Goal: Task Accomplishment & Management: Use online tool/utility

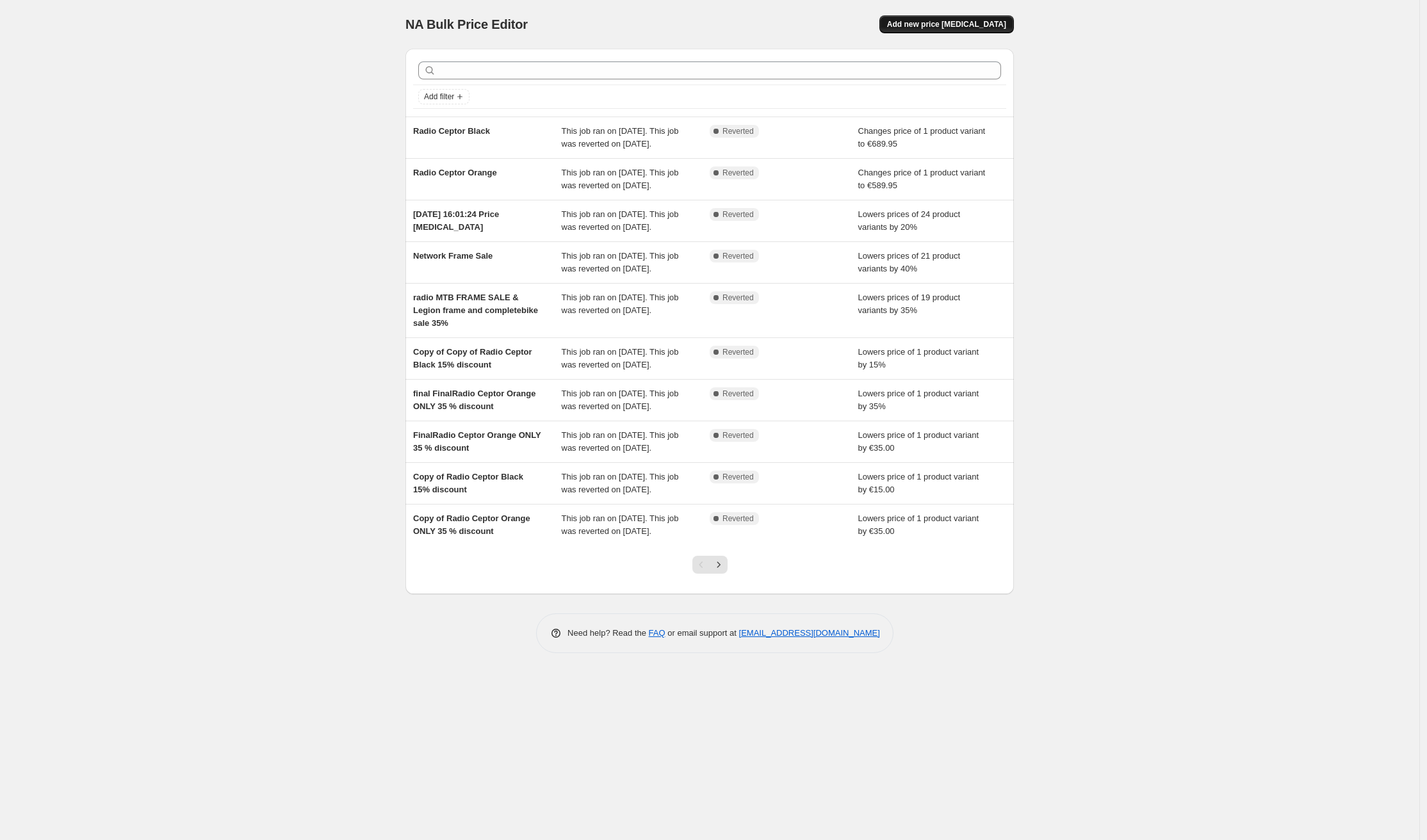
click at [924, 25] on span "Add new price [MEDICAL_DATA]" at bounding box center [947, 24] width 119 height 10
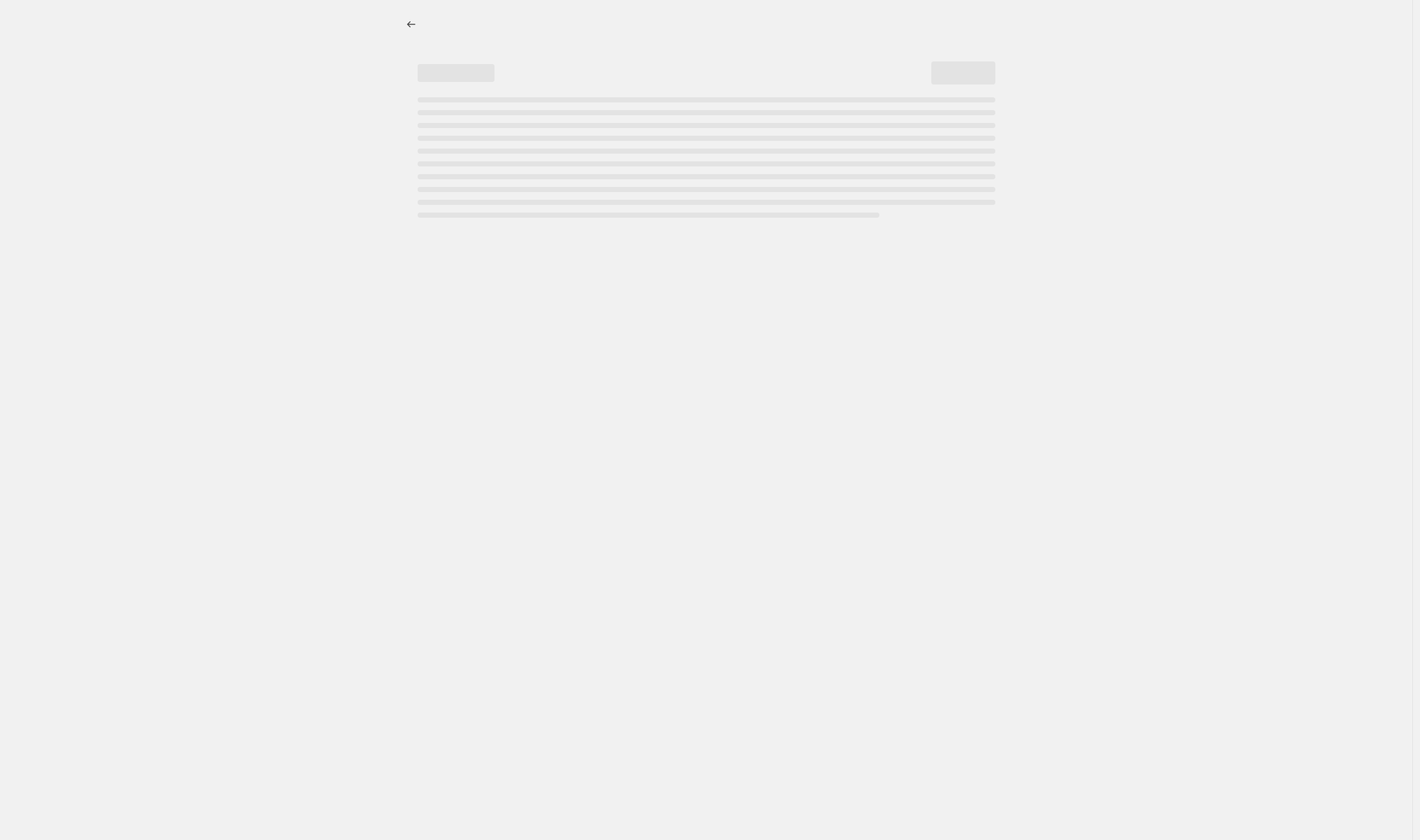
select select "percentage"
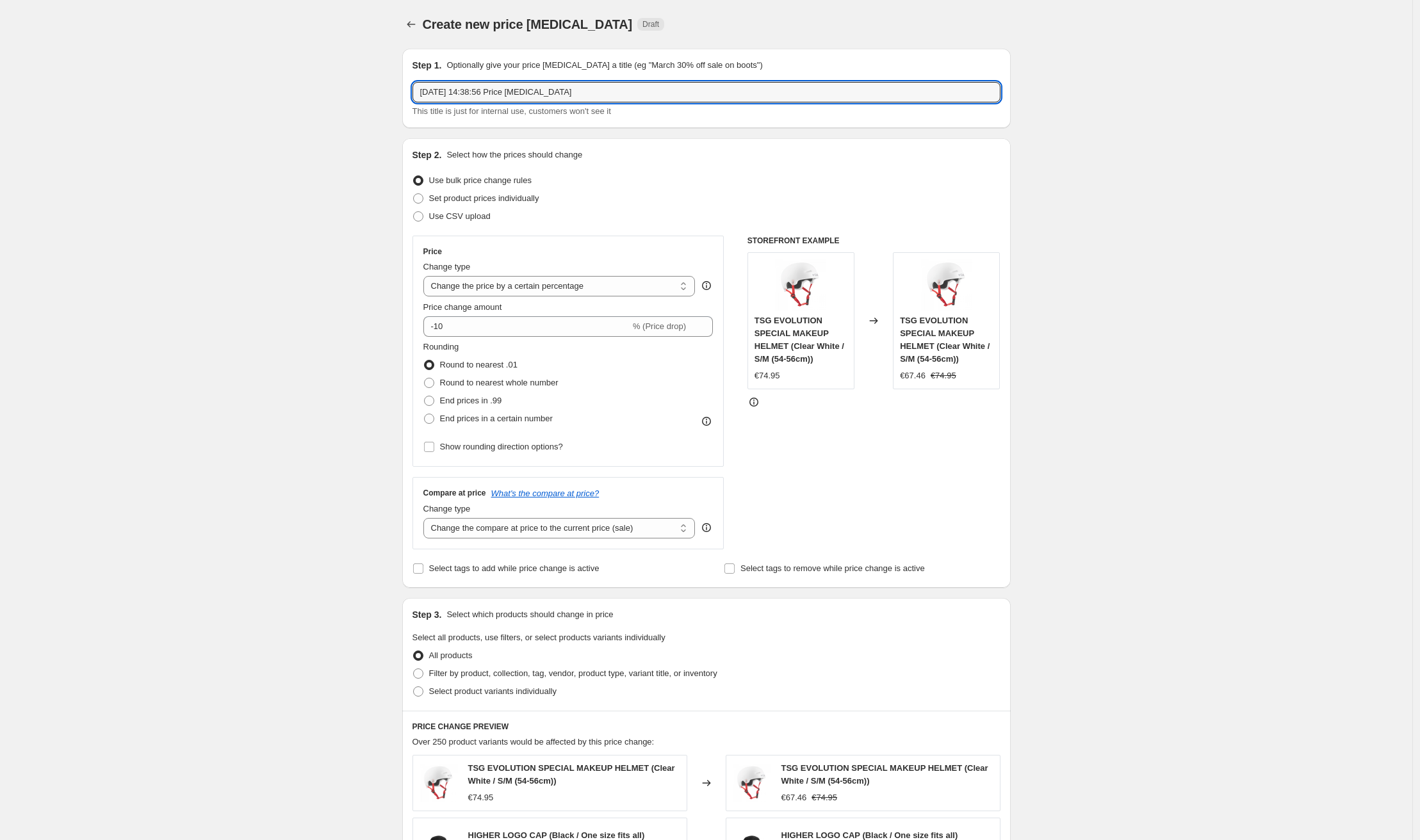
drag, startPoint x: 518, startPoint y: 86, endPoint x: 384, endPoint y: 83, distance: 134.0
click at [384, 83] on div "Create new price change job. This page is ready Create new price change job Dra…" at bounding box center [706, 642] width 1413 height 1284
type input "V"
type input "S"
type input "LSS_Verde18_269.95"
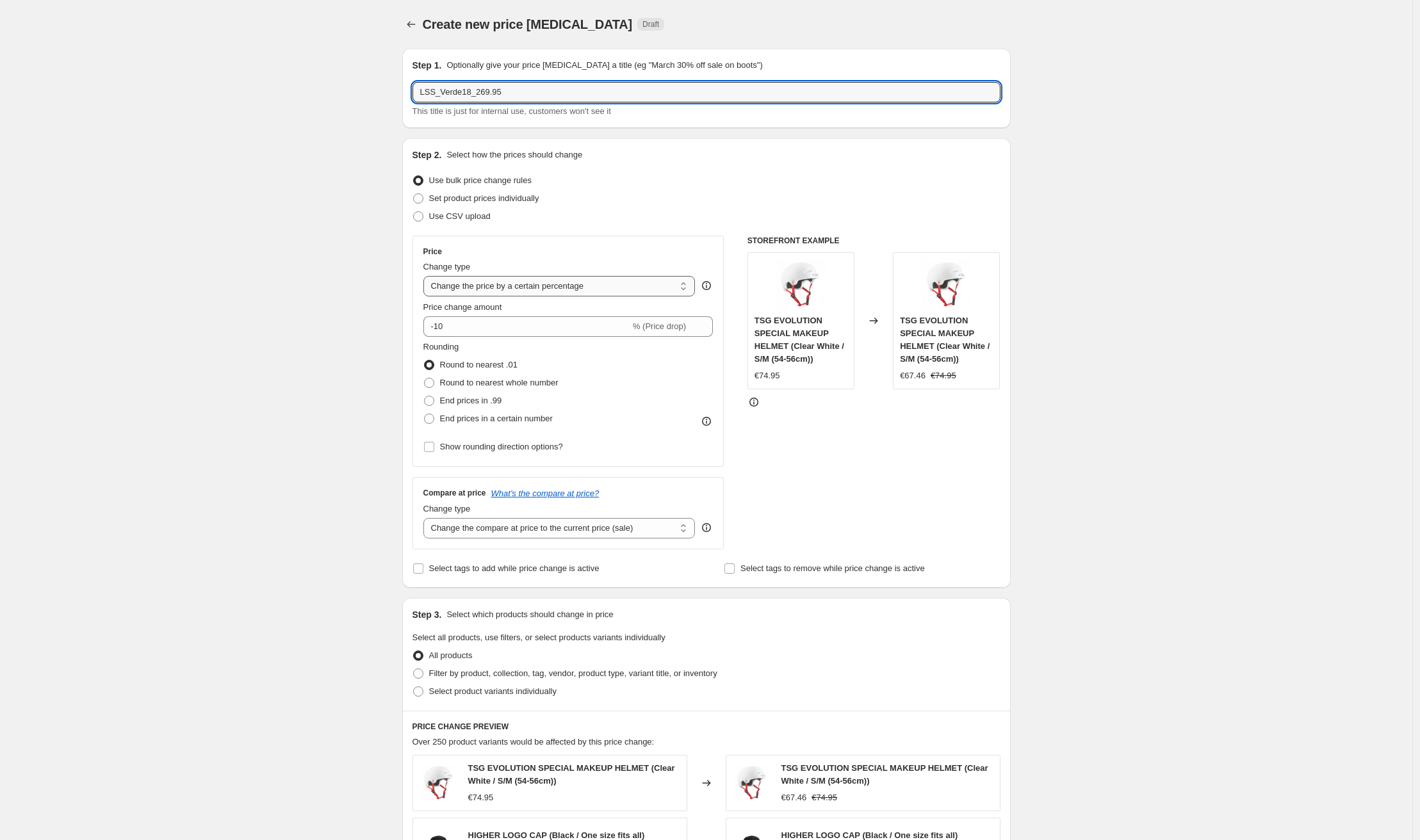
click at [480, 289] on select "Change the price to a certain amount Change the price by a certain amount Chang…" at bounding box center [559, 286] width 272 height 20
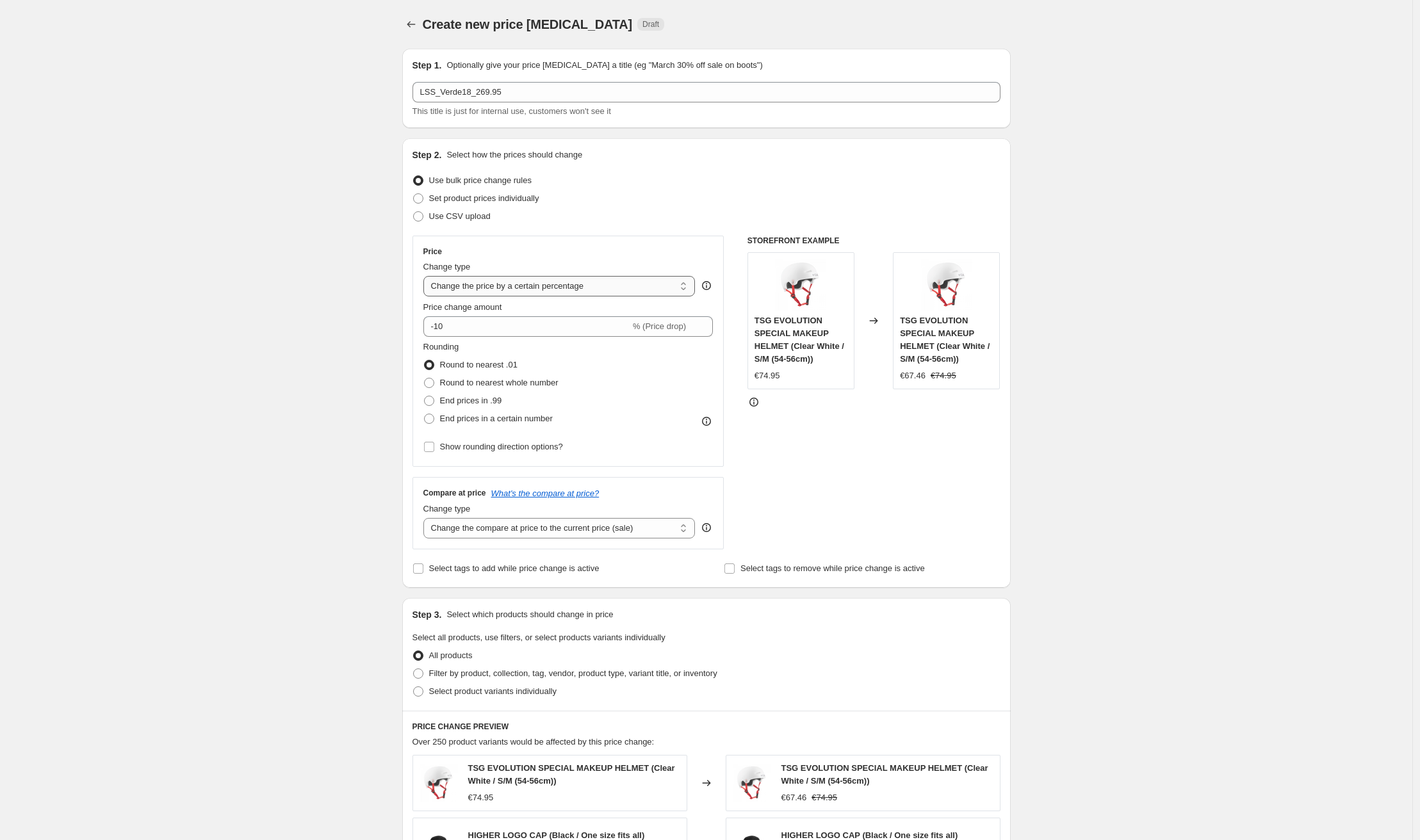
select select "by"
click at [427, 276] on select "Change the price to a certain amount Change the price by a certain amount Chang…" at bounding box center [559, 286] width 272 height 20
type input "-10.00"
click at [502, 288] on select "Change the price to a certain amount Change the price by a certain amount Chang…" at bounding box center [559, 286] width 272 height 20
select select "to"
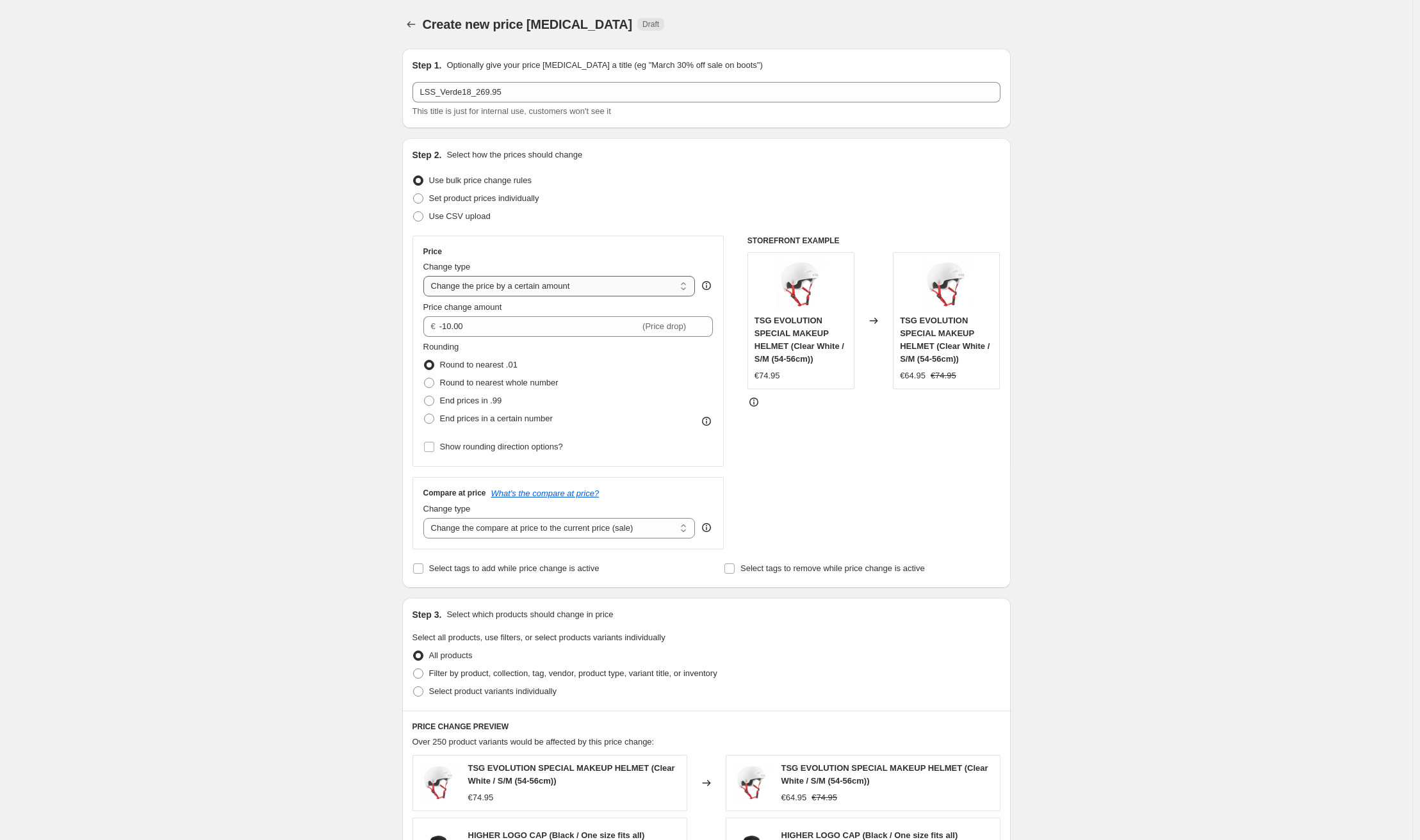
click at [427, 276] on select "Change the price to a certain amount Change the price by a certain amount Chang…" at bounding box center [559, 286] width 272 height 20
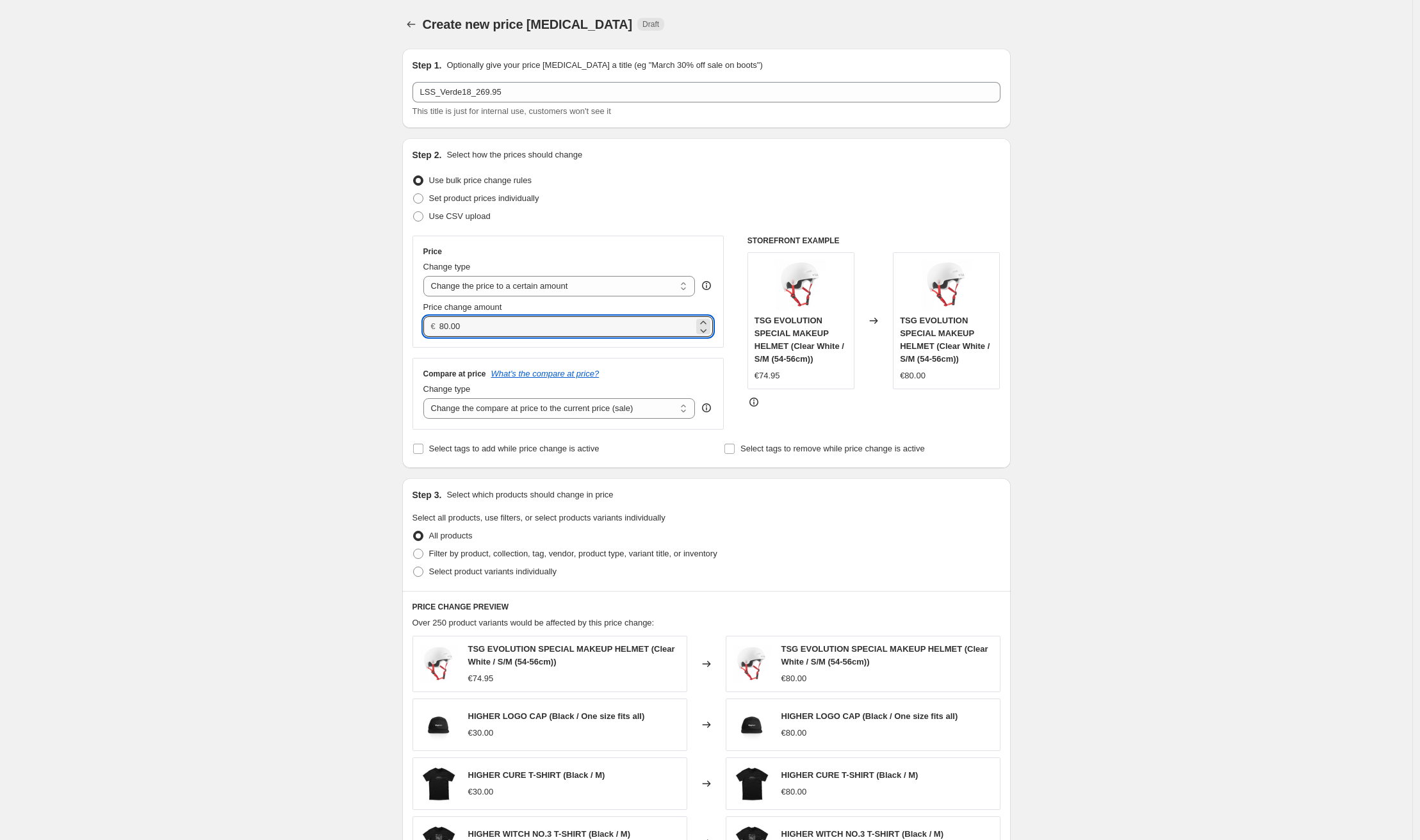
drag, startPoint x: 493, startPoint y: 328, endPoint x: 434, endPoint y: 325, distance: 59.1
click at [434, 325] on div "€ 80.00" at bounding box center [568, 326] width 290 height 20
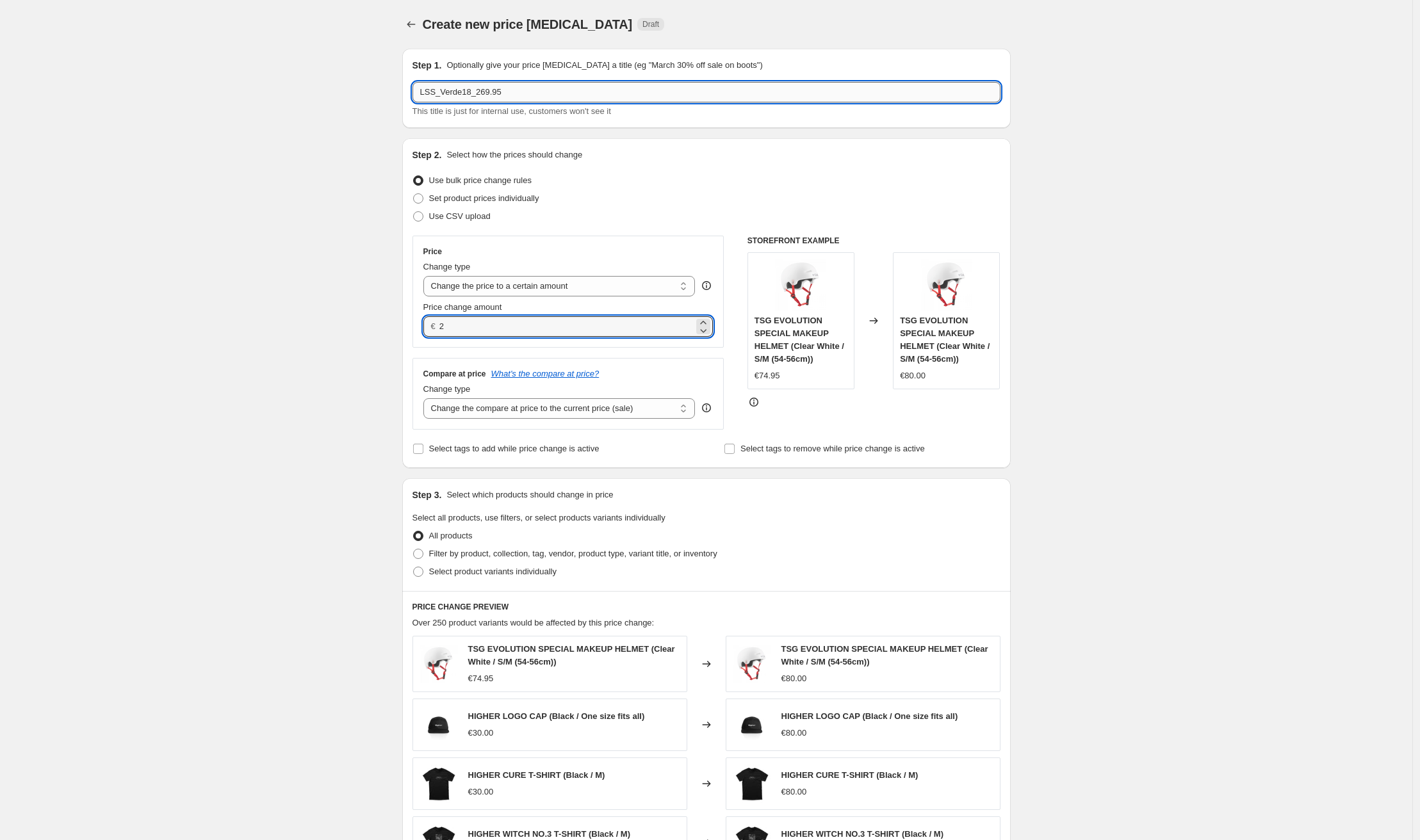
type input "2.00"
drag, startPoint x: 495, startPoint y: 92, endPoint x: 486, endPoint y: 92, distance: 9.0
click at [486, 92] on input "LSS_Verde18_269.95" at bounding box center [706, 92] width 588 height 20
type input "LSS_Verde18_274.95"
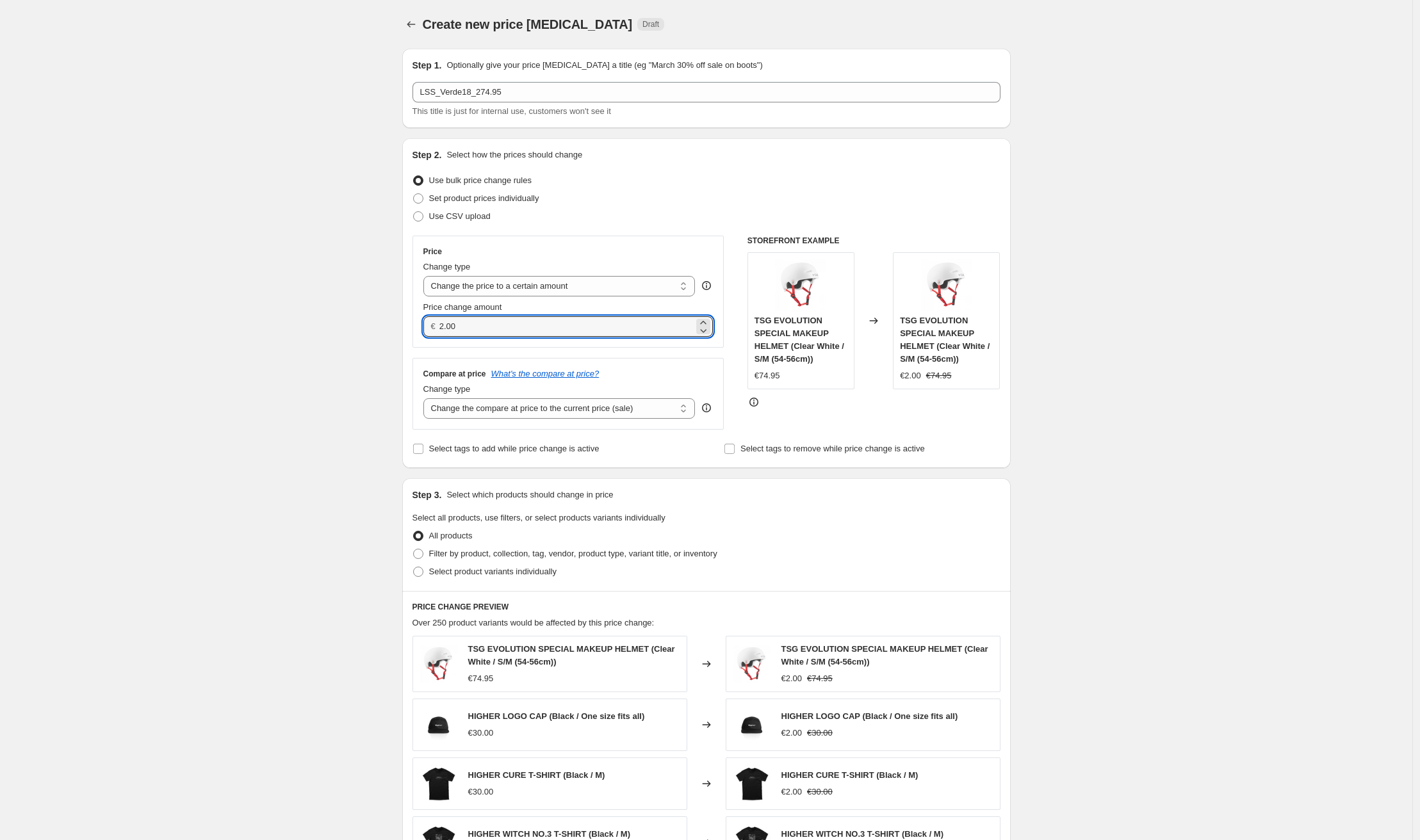
drag, startPoint x: 522, startPoint y: 330, endPoint x: 434, endPoint y: 324, distance: 88.2
click at [434, 324] on div "€ 2.00" at bounding box center [568, 326] width 290 height 20
type input "274"
type input "274.95"
click at [459, 357] on div "Price Change type Change the price to a certain amount Change the price by a ce…" at bounding box center [568, 332] width 312 height 194
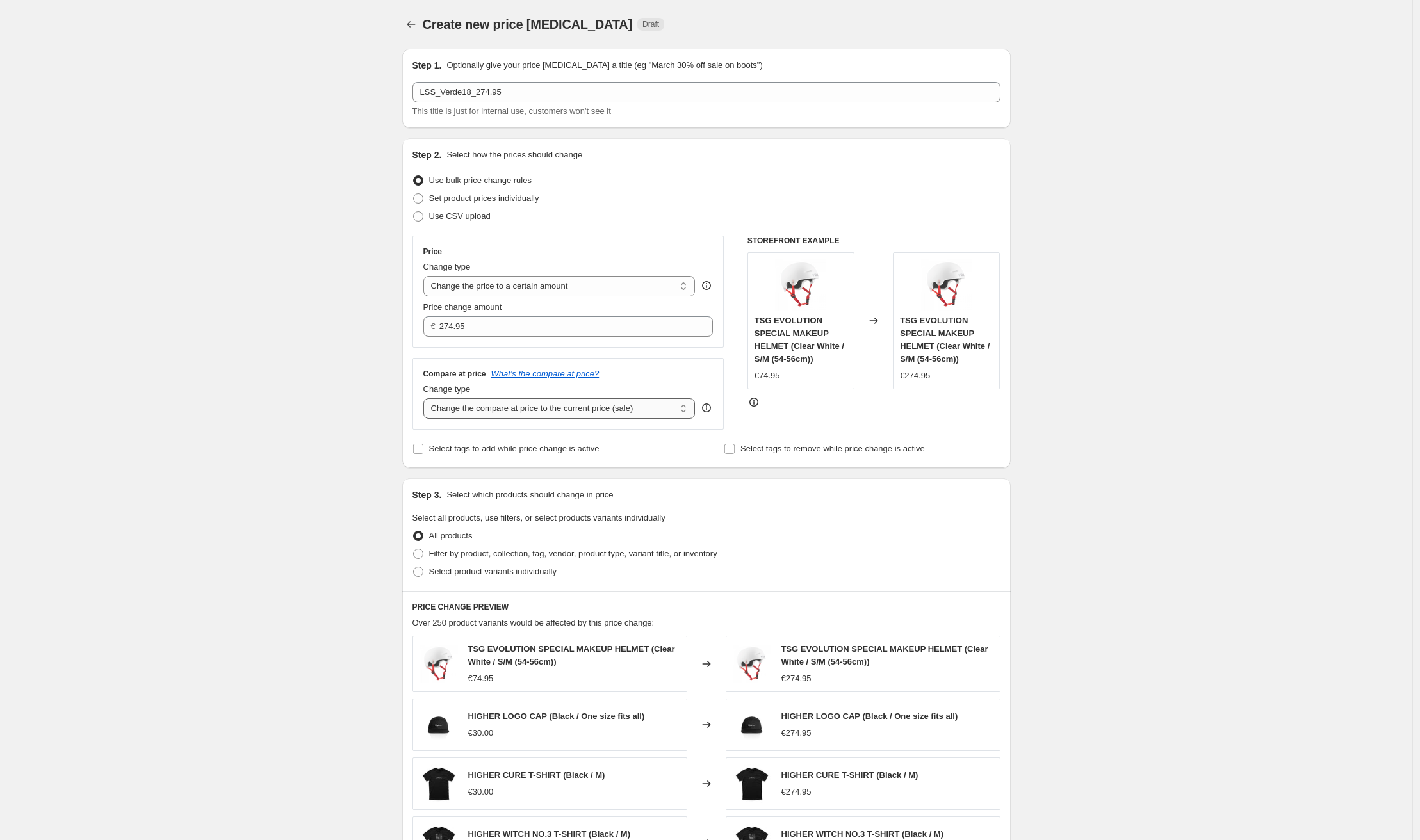
click at [487, 410] on select "Change the compare at price to the current price (sale) Change the compare at p…" at bounding box center [559, 408] width 272 height 20
select select "no_change"
click at [427, 398] on select "Change the compare at price to the current price (sale) Change the compare at p…" at bounding box center [559, 408] width 272 height 20
click at [422, 449] on input "Select tags to add while price change is active" at bounding box center [418, 449] width 10 height 10
checkbox input "true"
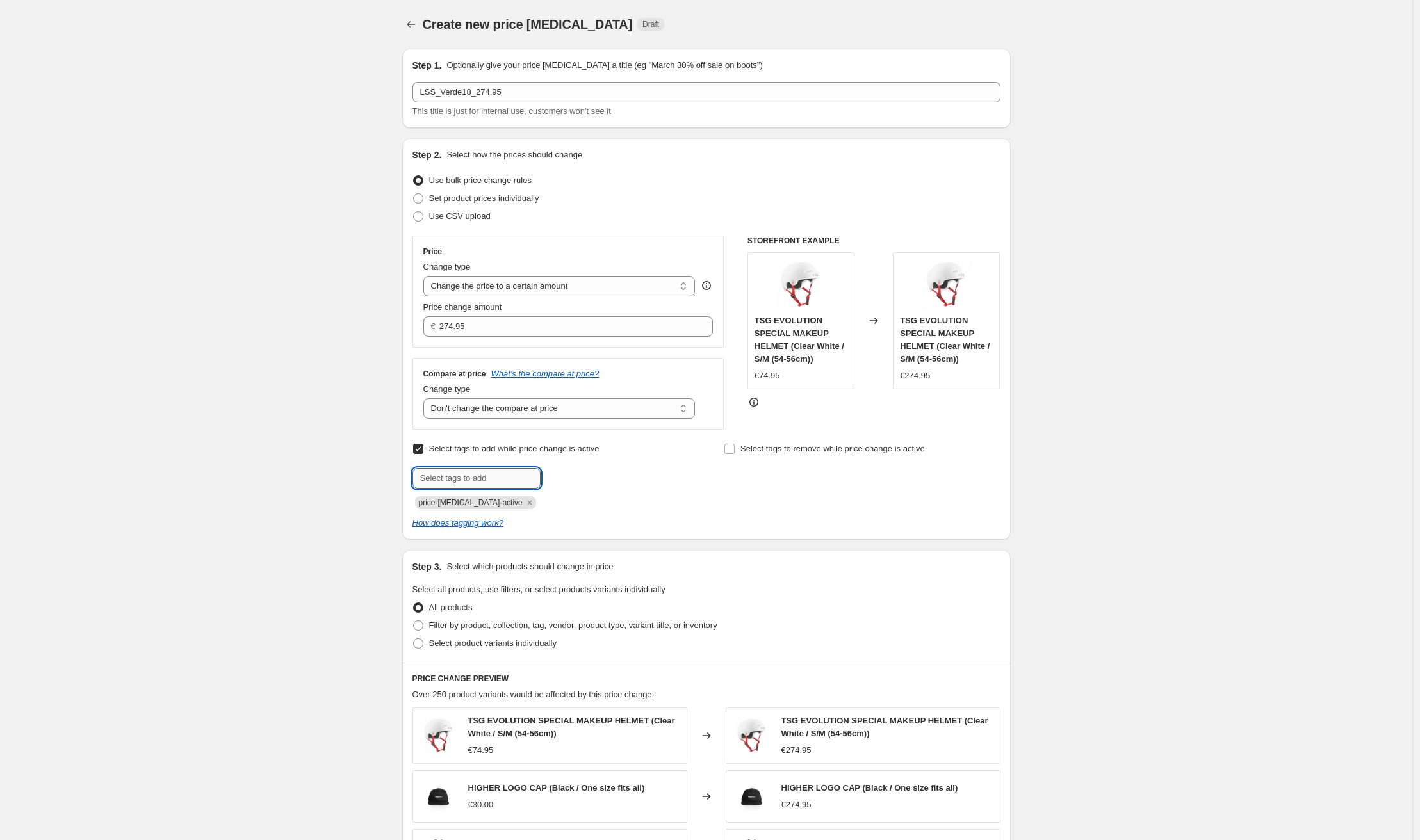
click at [457, 474] on input "text" at bounding box center [476, 478] width 128 height 20
type input "sale"
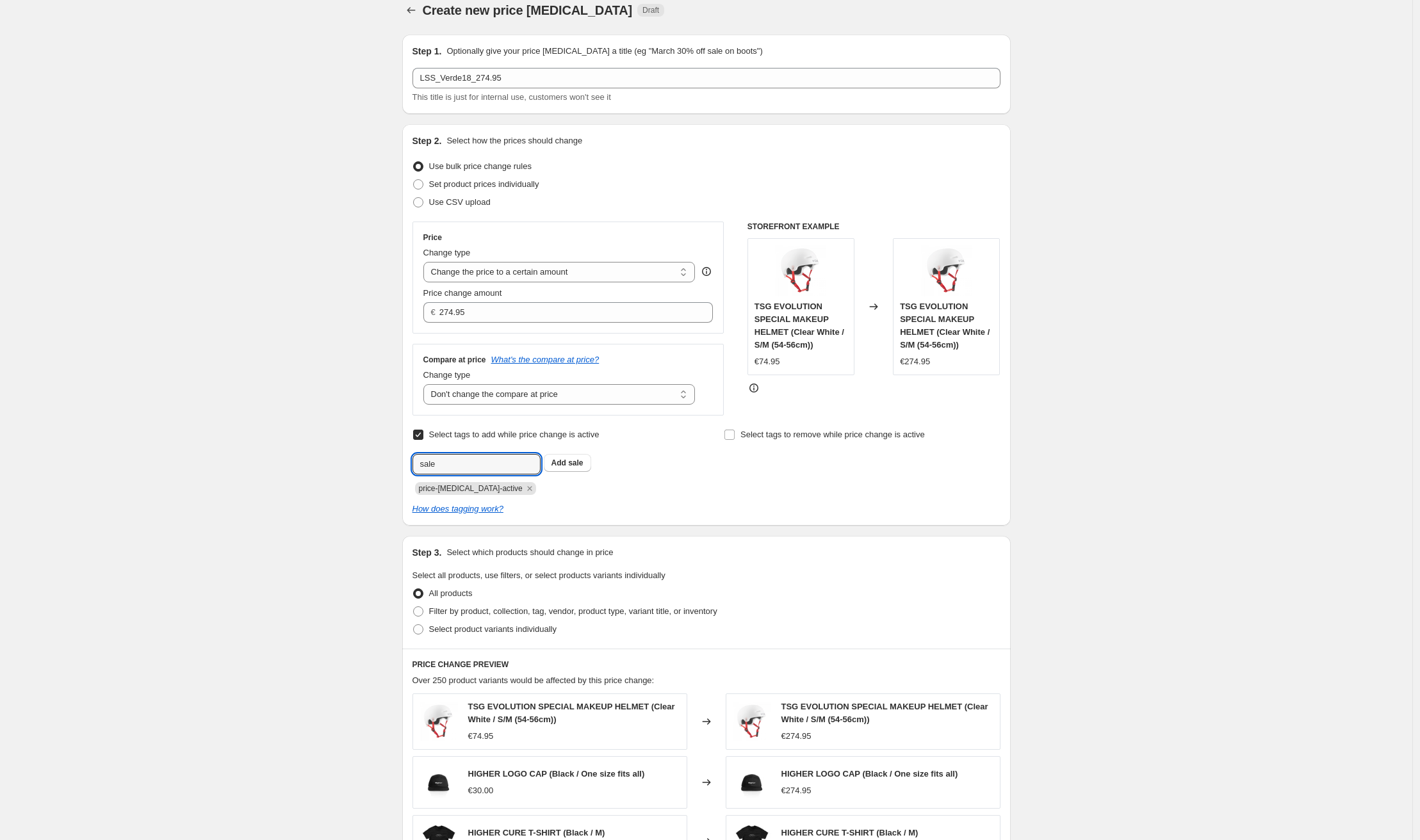
scroll to position [33, 0]
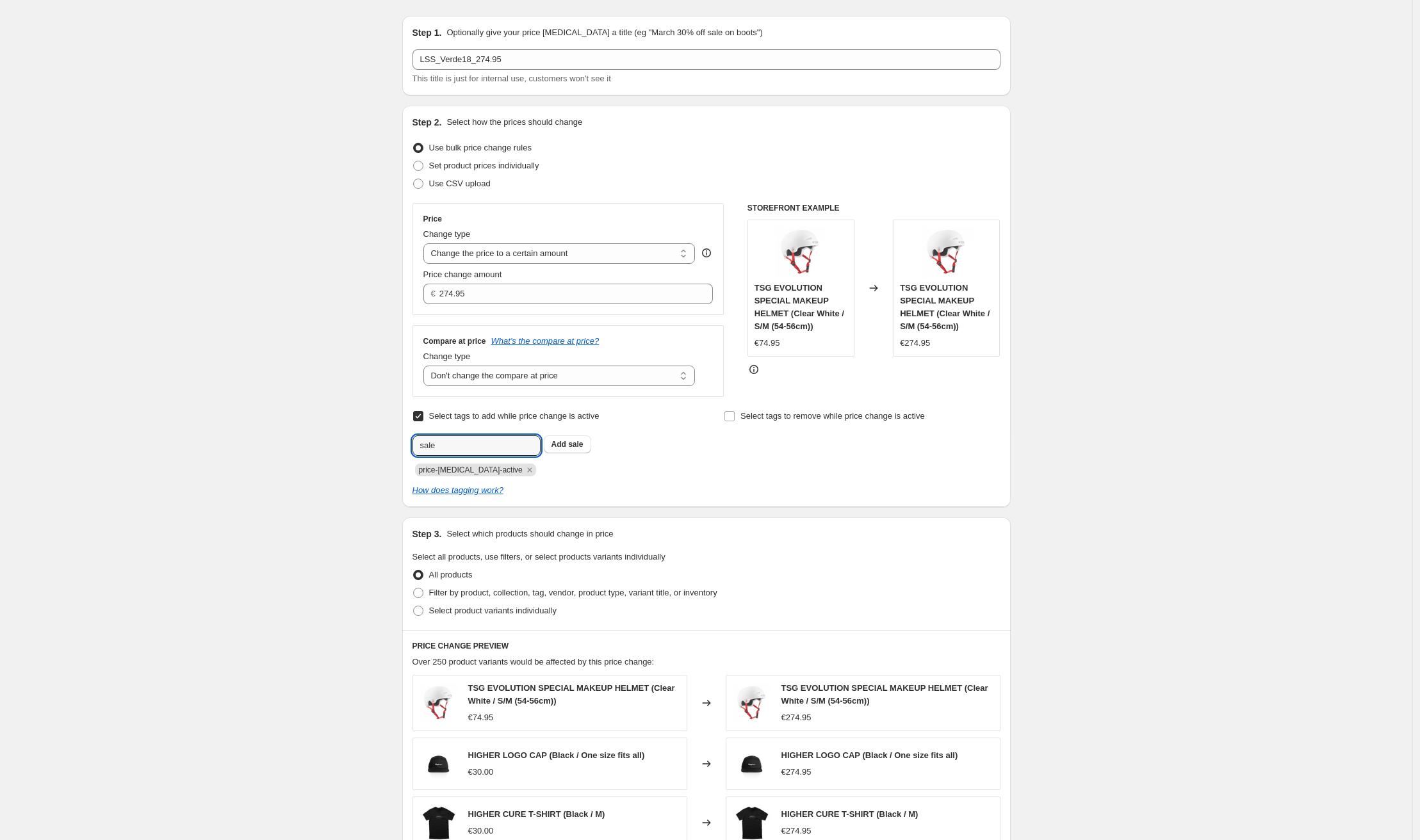
click at [283, 444] on div "Create new price change job. This page is ready Create new price change job Dra…" at bounding box center [706, 586] width 1413 height 1236
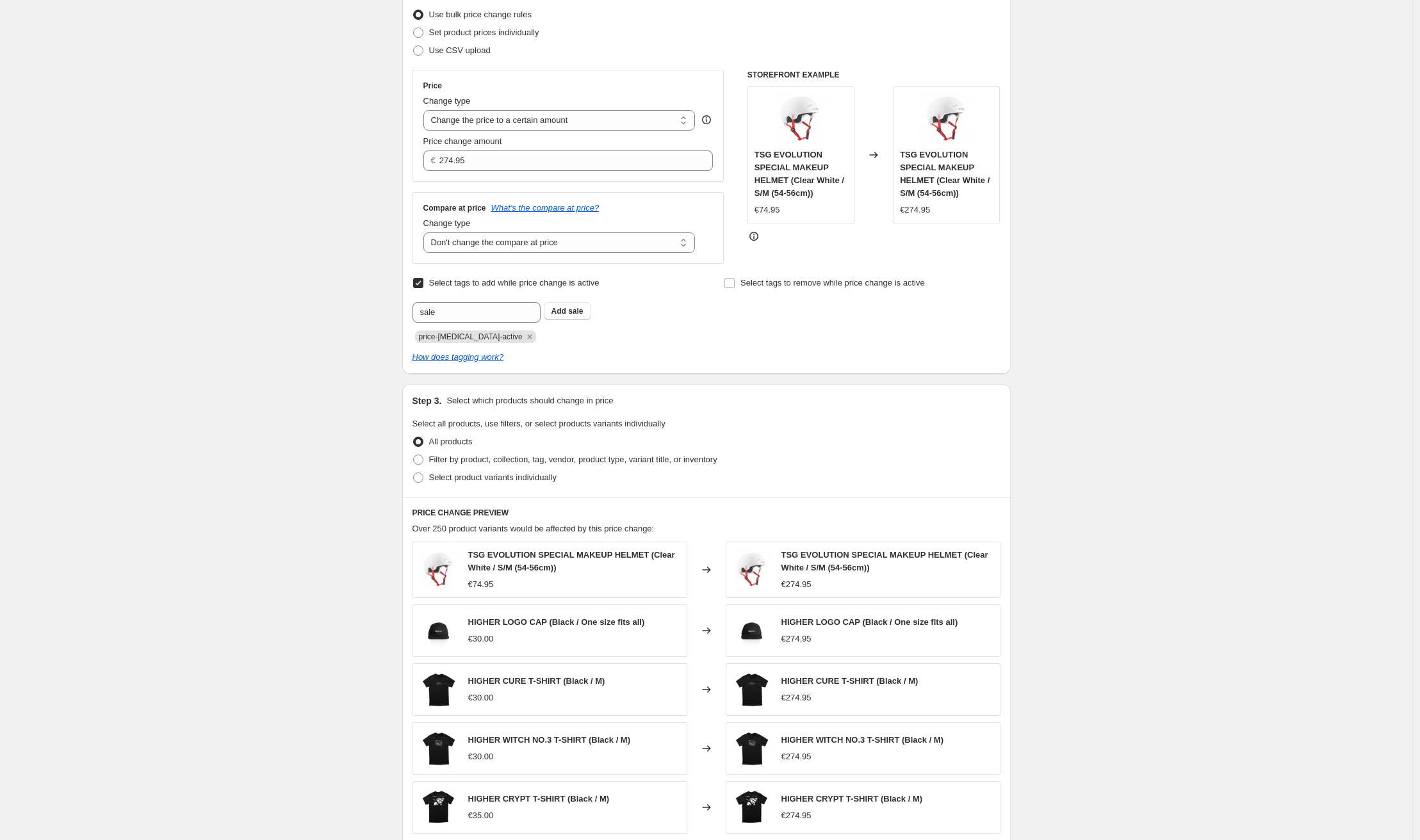
scroll to position [192, 0]
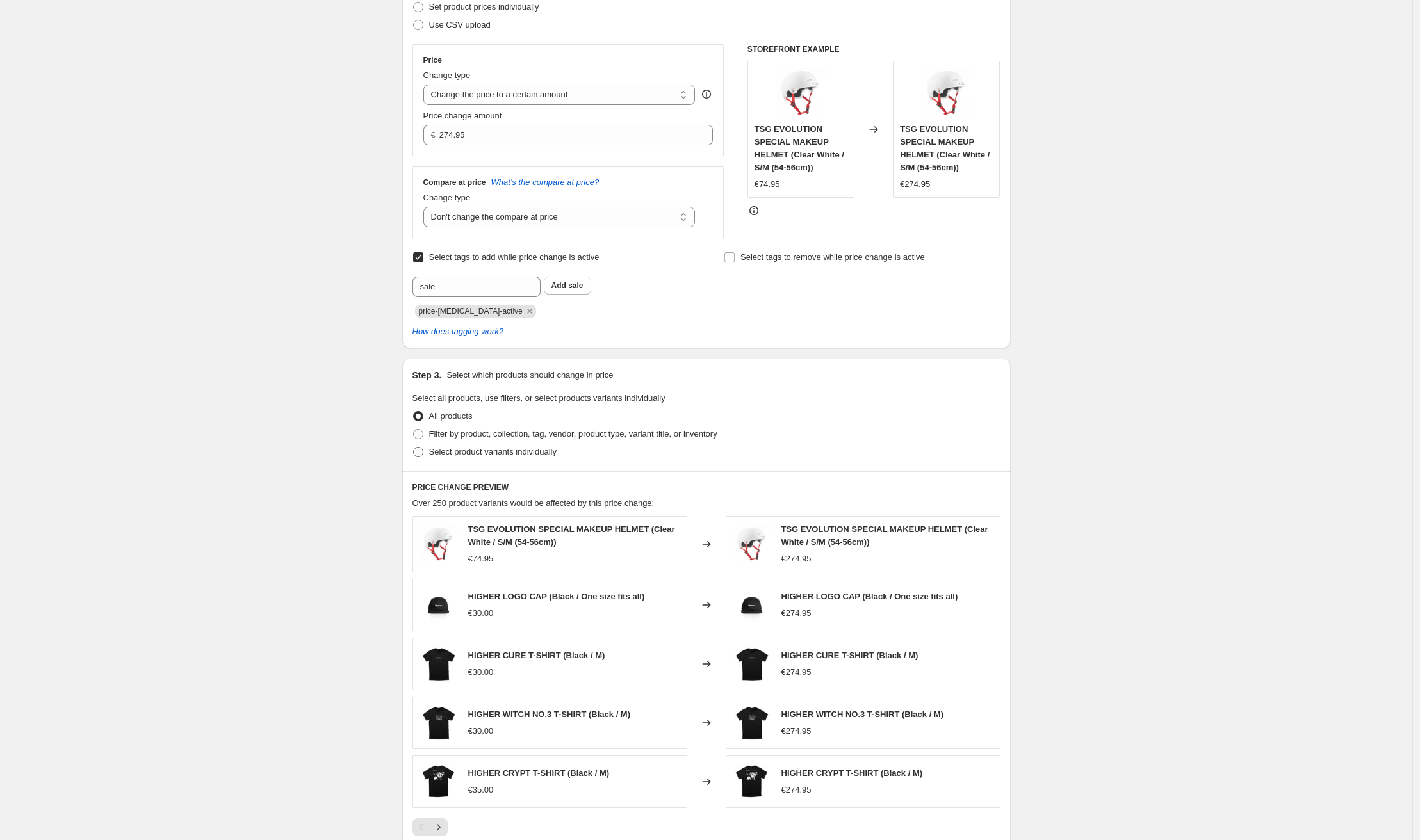
click at [424, 455] on span at bounding box center [418, 452] width 12 height 12
click at [414, 447] on input "Select product variants individually" at bounding box center [413, 447] width 1 height 1
radio input "true"
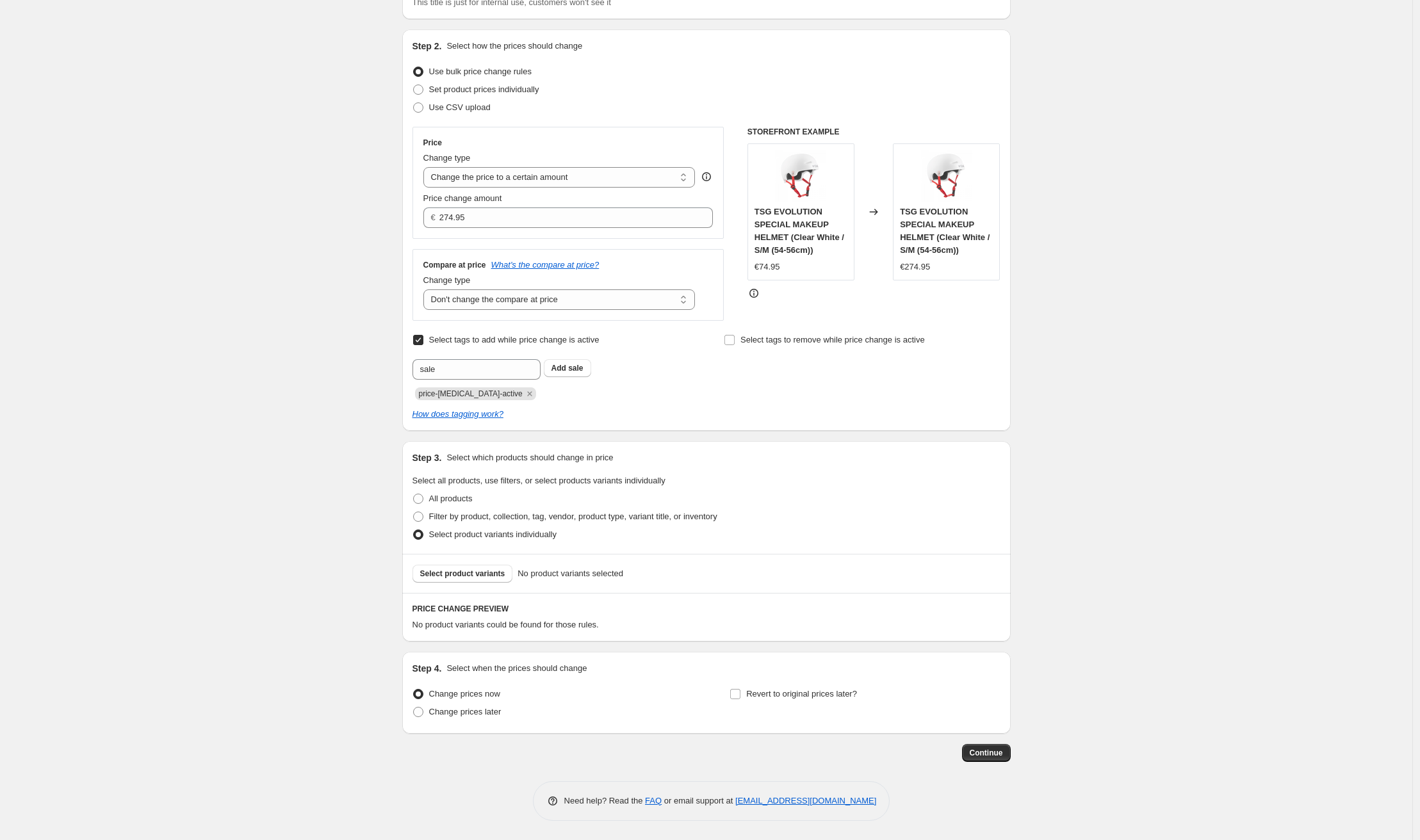
scroll to position [109, 0]
click at [457, 576] on span "Select product variants" at bounding box center [463, 574] width 85 height 10
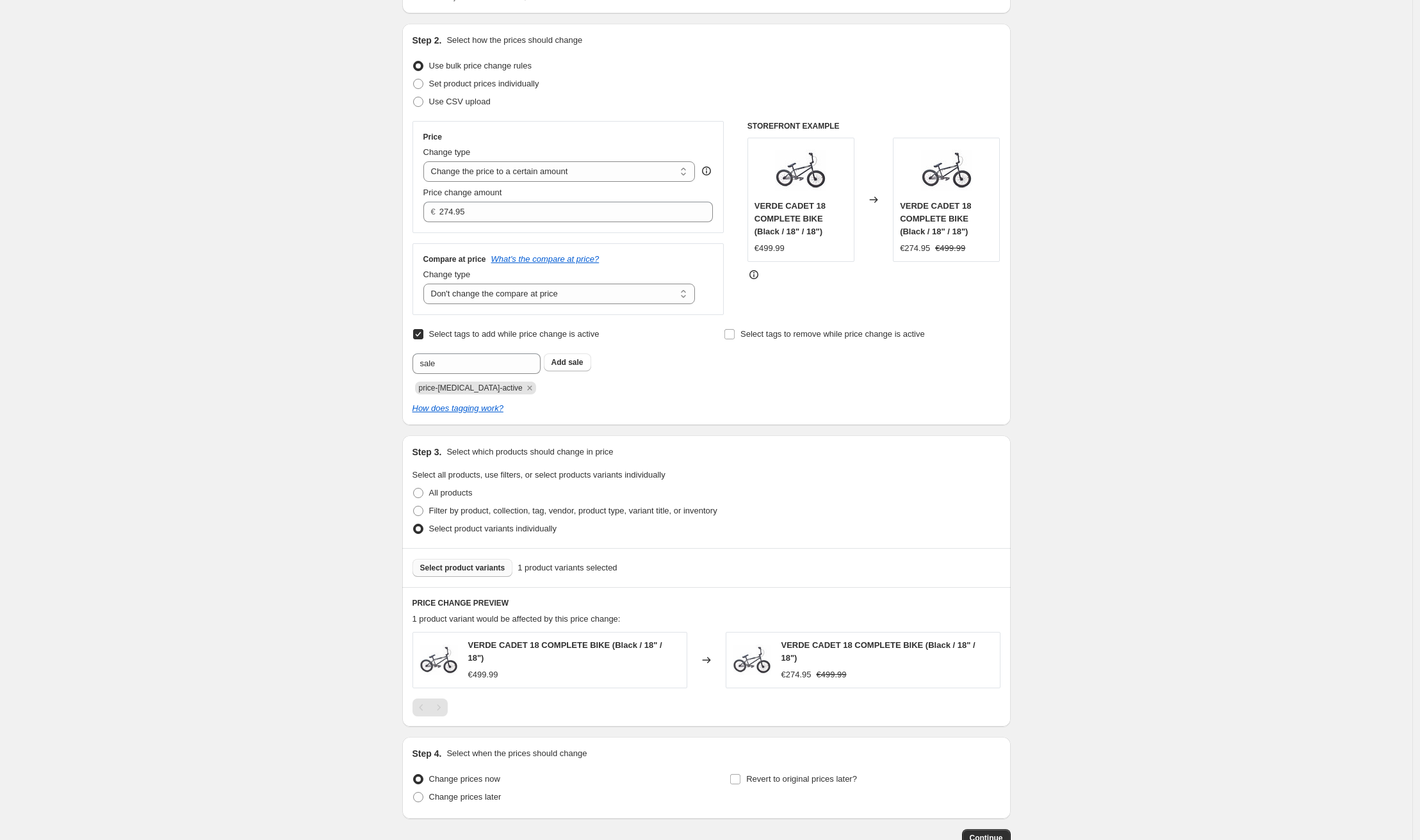
scroll to position [200, 0]
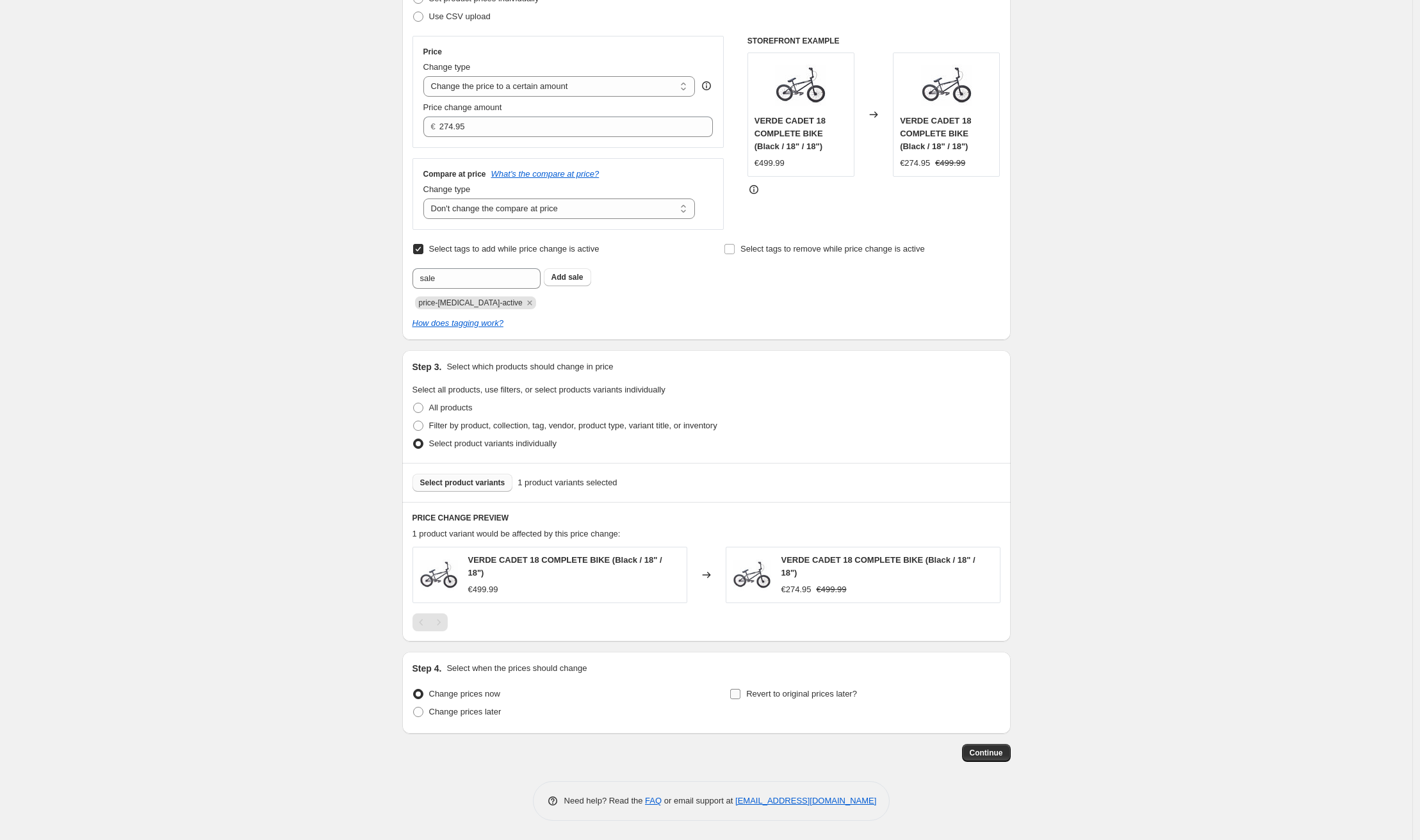
click at [741, 698] on input "Revert to original prices later?" at bounding box center [736, 694] width 10 height 10
checkbox input "true"
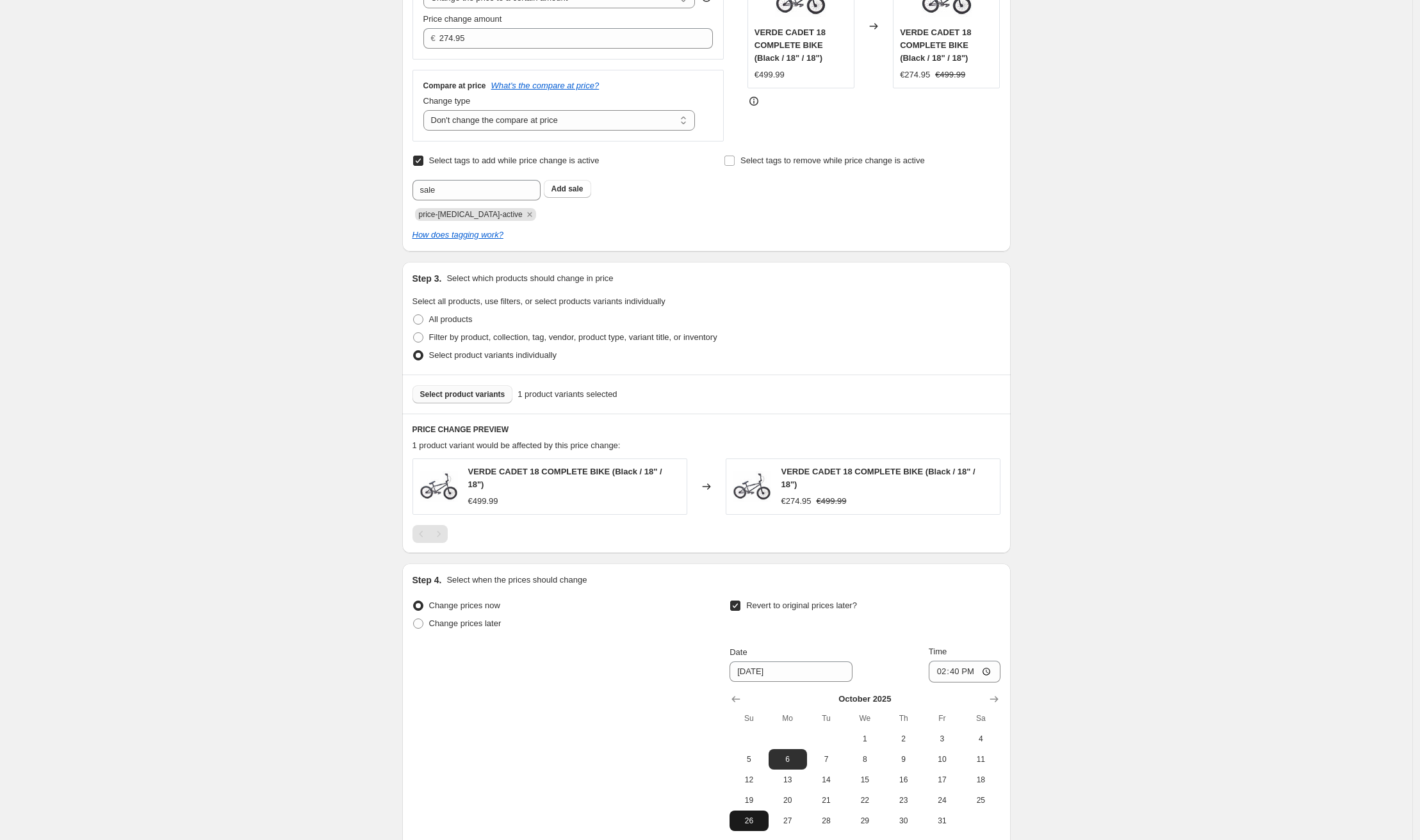
scroll to position [419, 0]
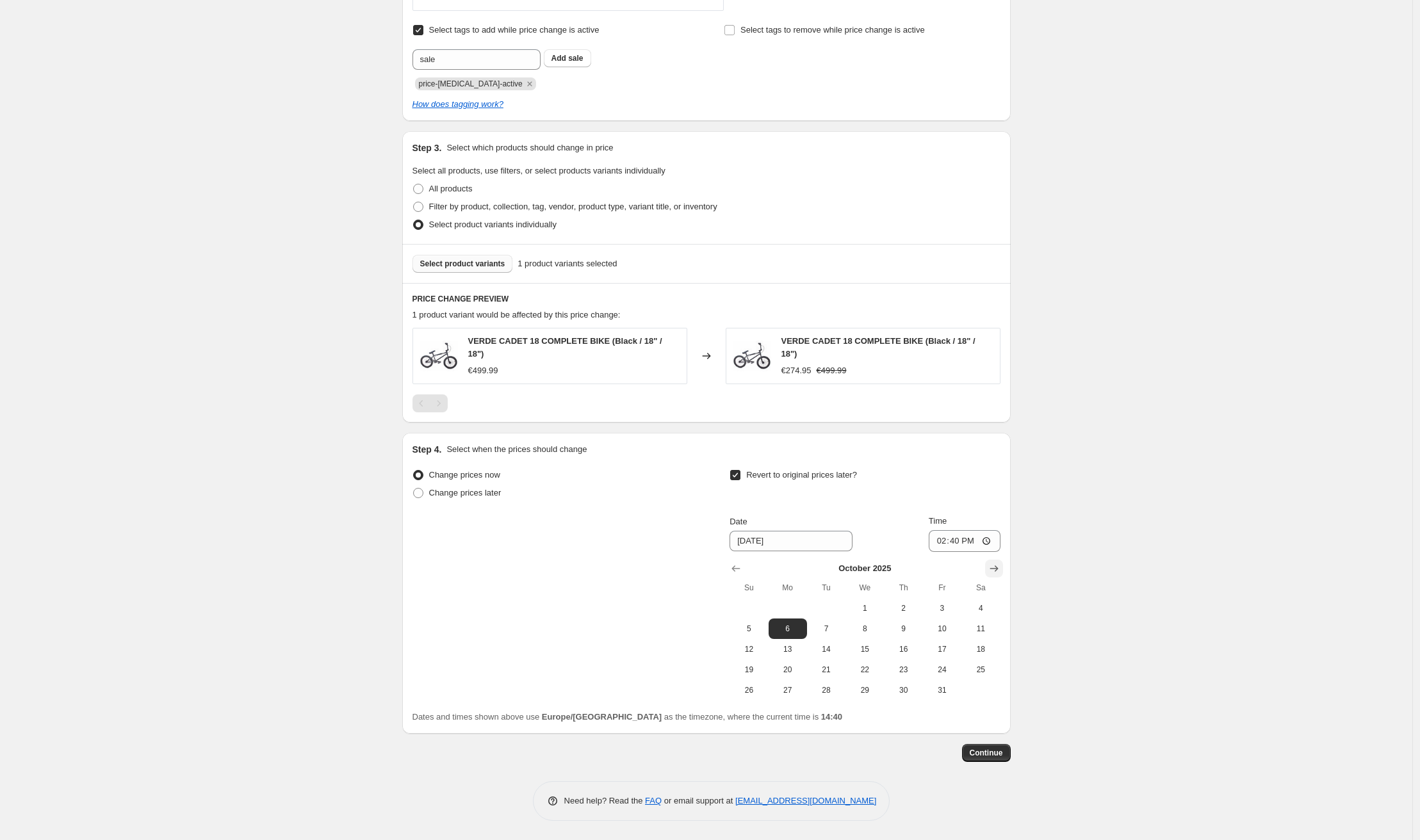
click at [993, 567] on icon "Show next month, November 2025" at bounding box center [994, 569] width 13 height 13
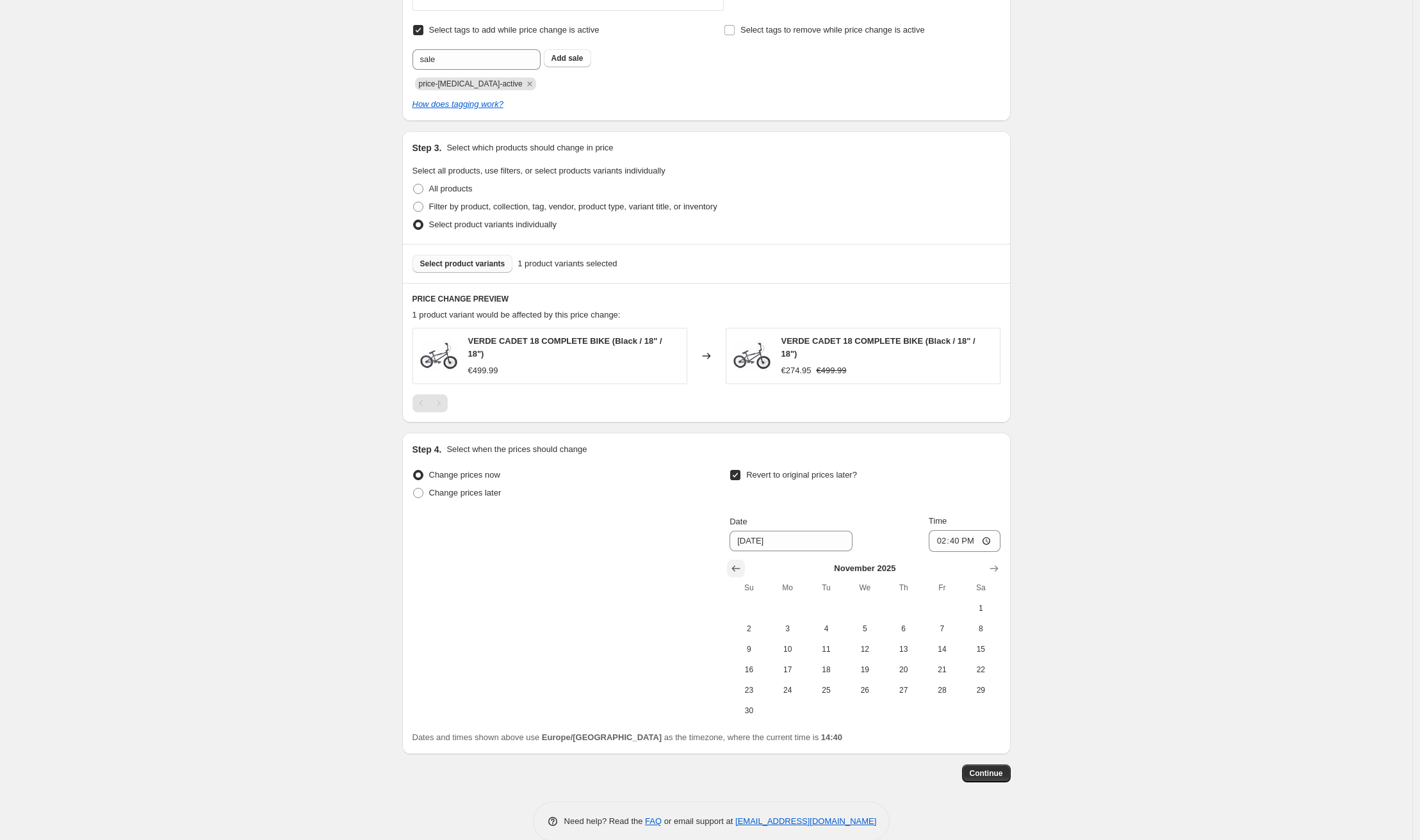
click at [738, 574] on icon "Show previous month, October 2025" at bounding box center [736, 569] width 13 height 13
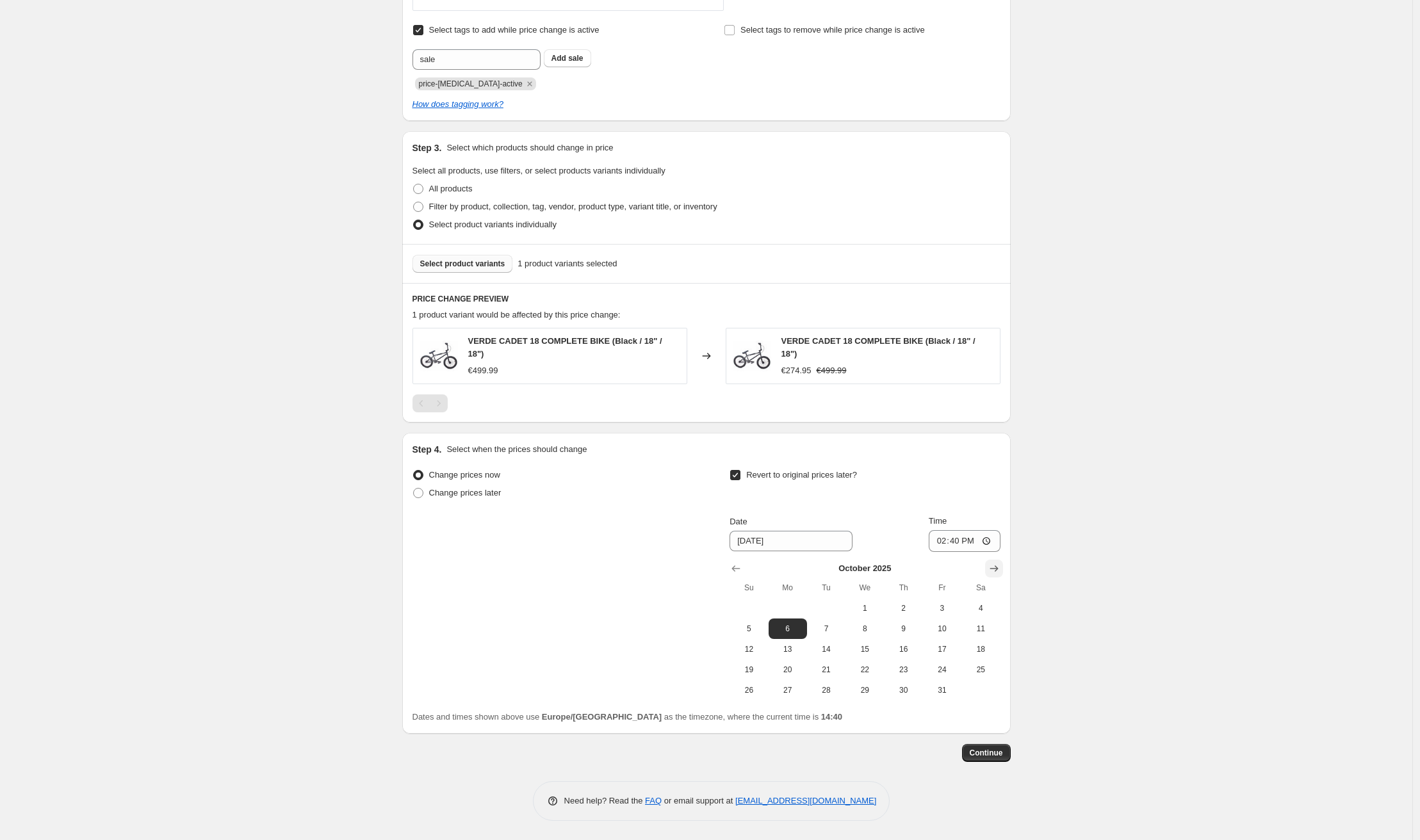
click at [998, 575] on button "Show next month, November 2025" at bounding box center [994, 569] width 18 height 18
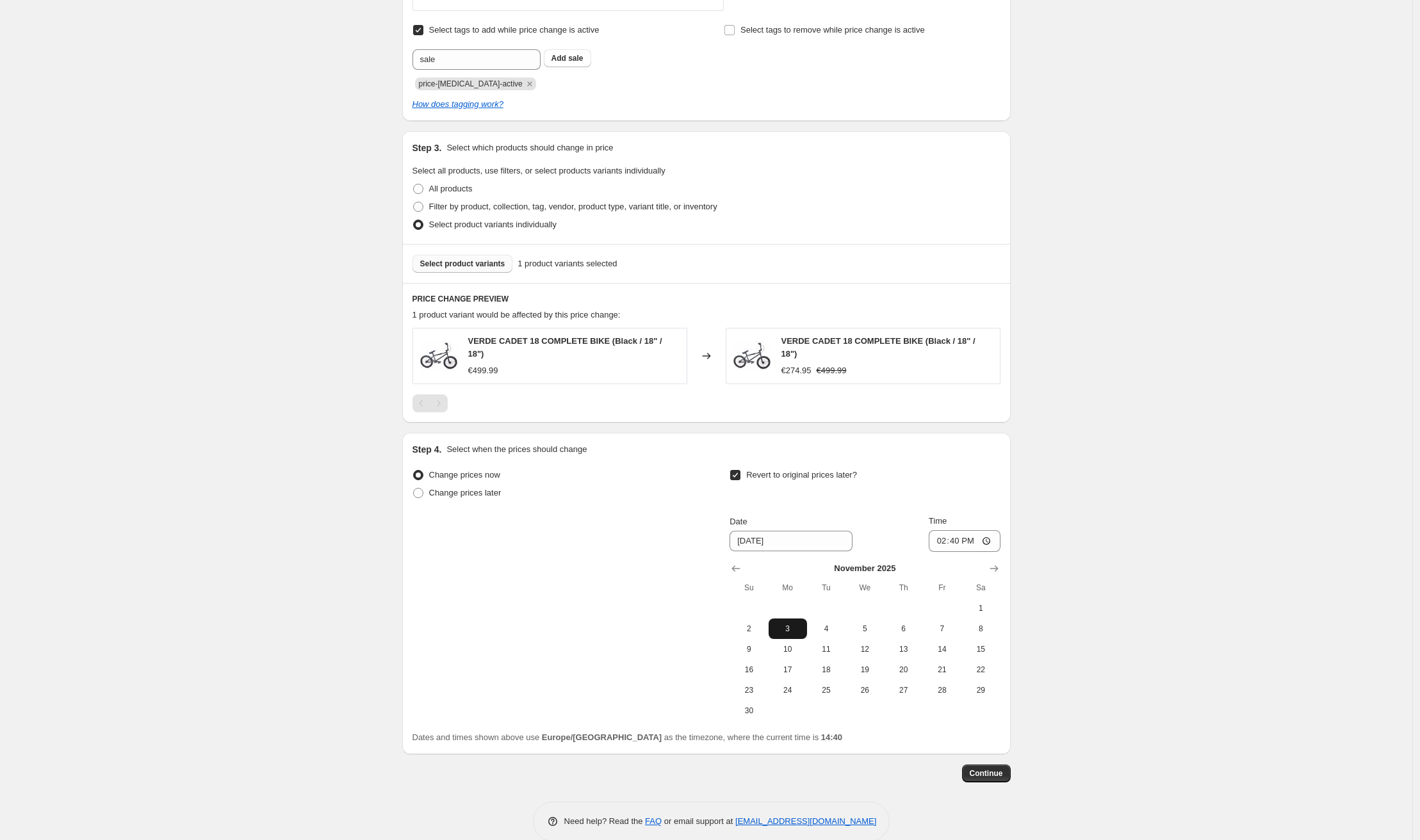
click at [794, 635] on button "3" at bounding box center [788, 629] width 39 height 20
type input "[DATE]"
click at [989, 771] on span "Continue" at bounding box center [986, 774] width 33 height 10
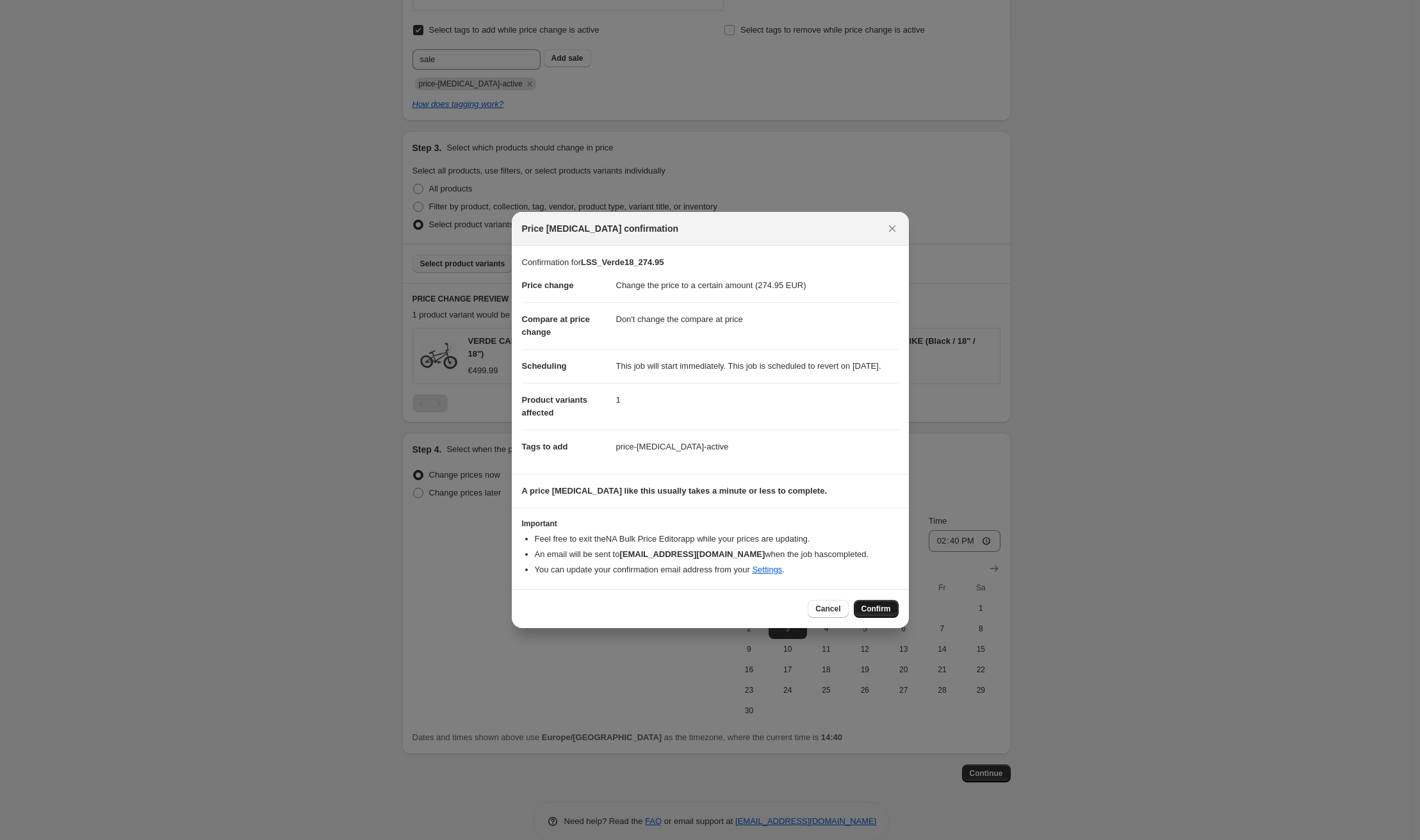
click at [875, 614] on span "Confirm" at bounding box center [876, 609] width 29 height 10
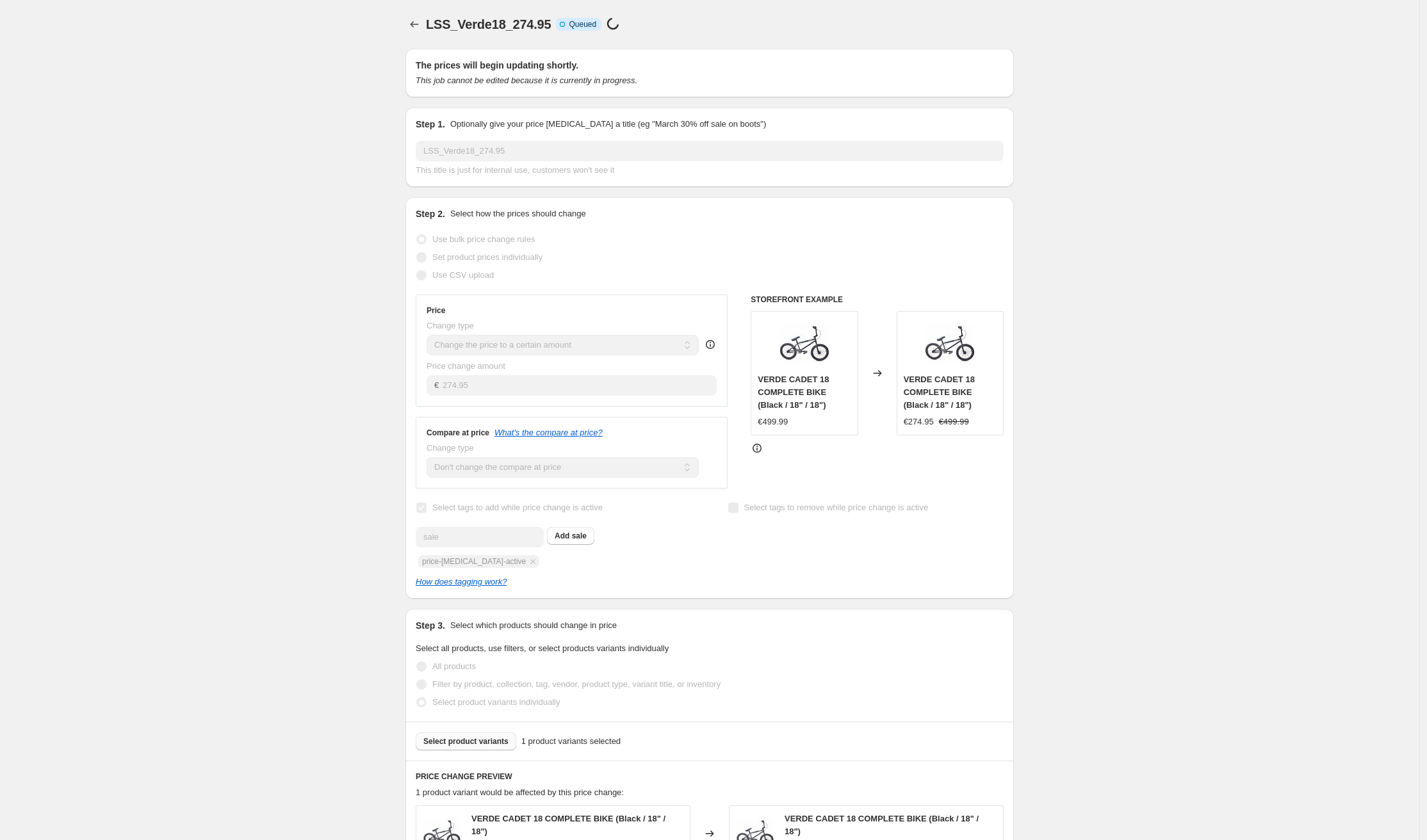
select select "no_change"
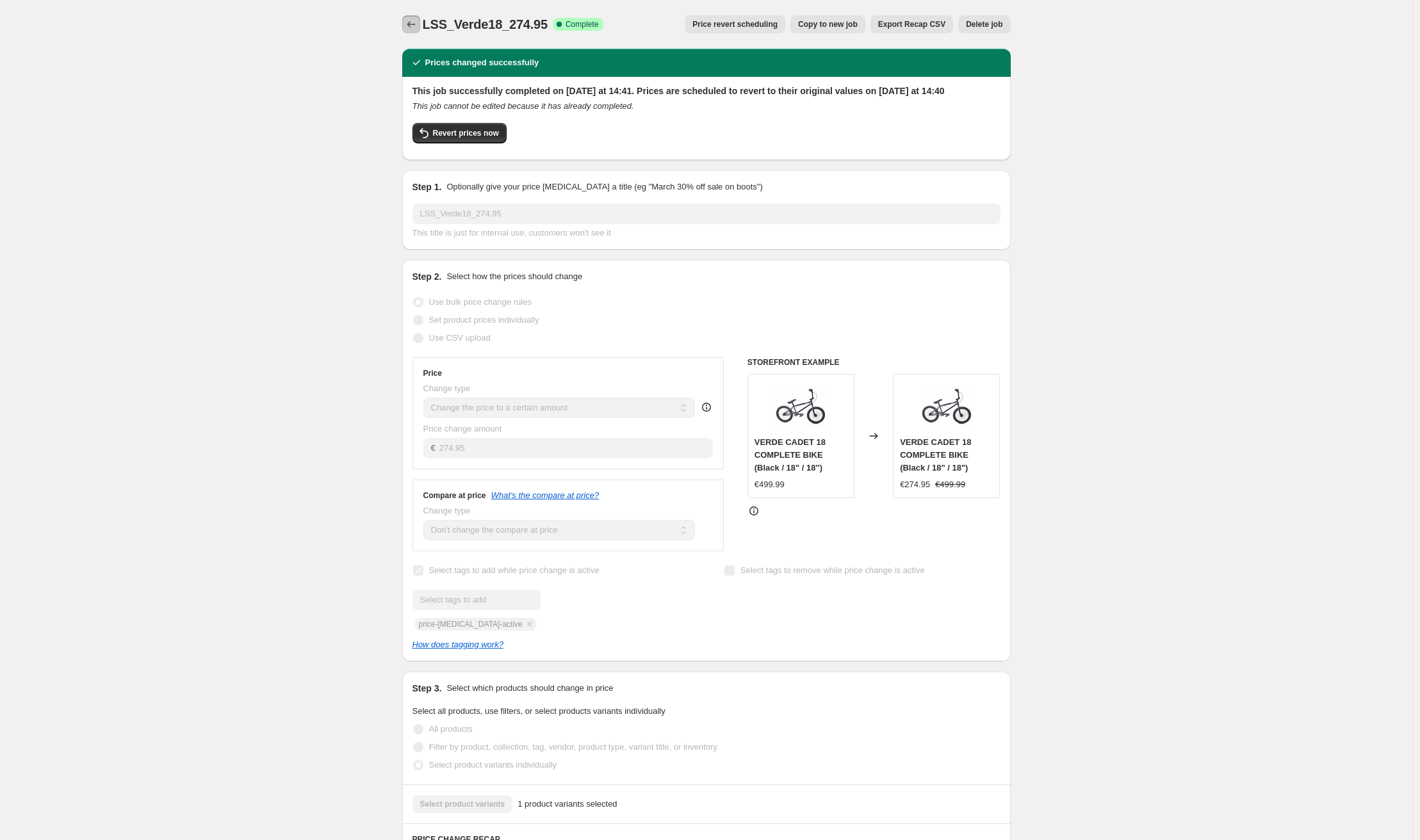
click at [409, 17] on button "Price change jobs" at bounding box center [411, 24] width 18 height 18
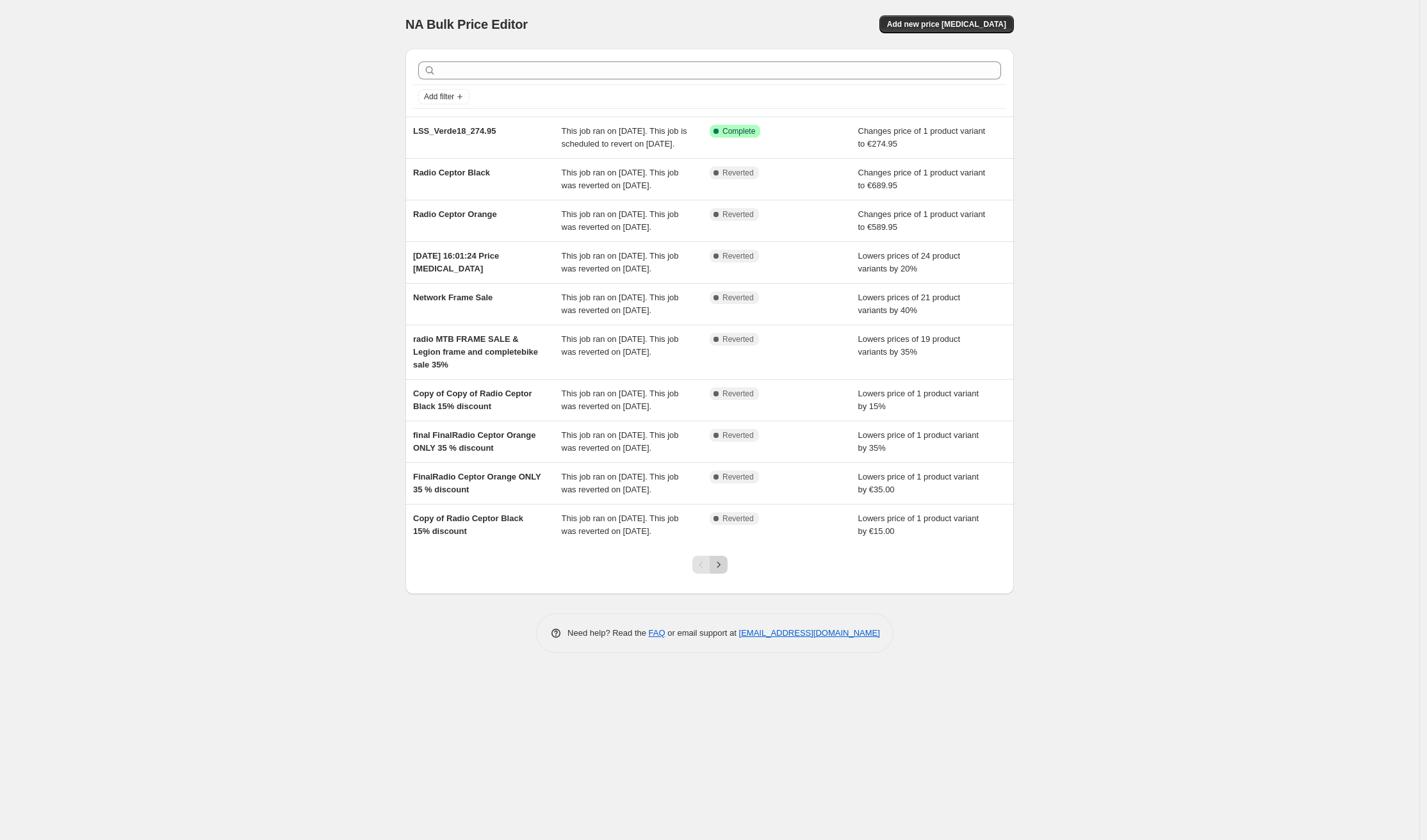
click at [722, 571] on icon "Next" at bounding box center [719, 565] width 13 height 13
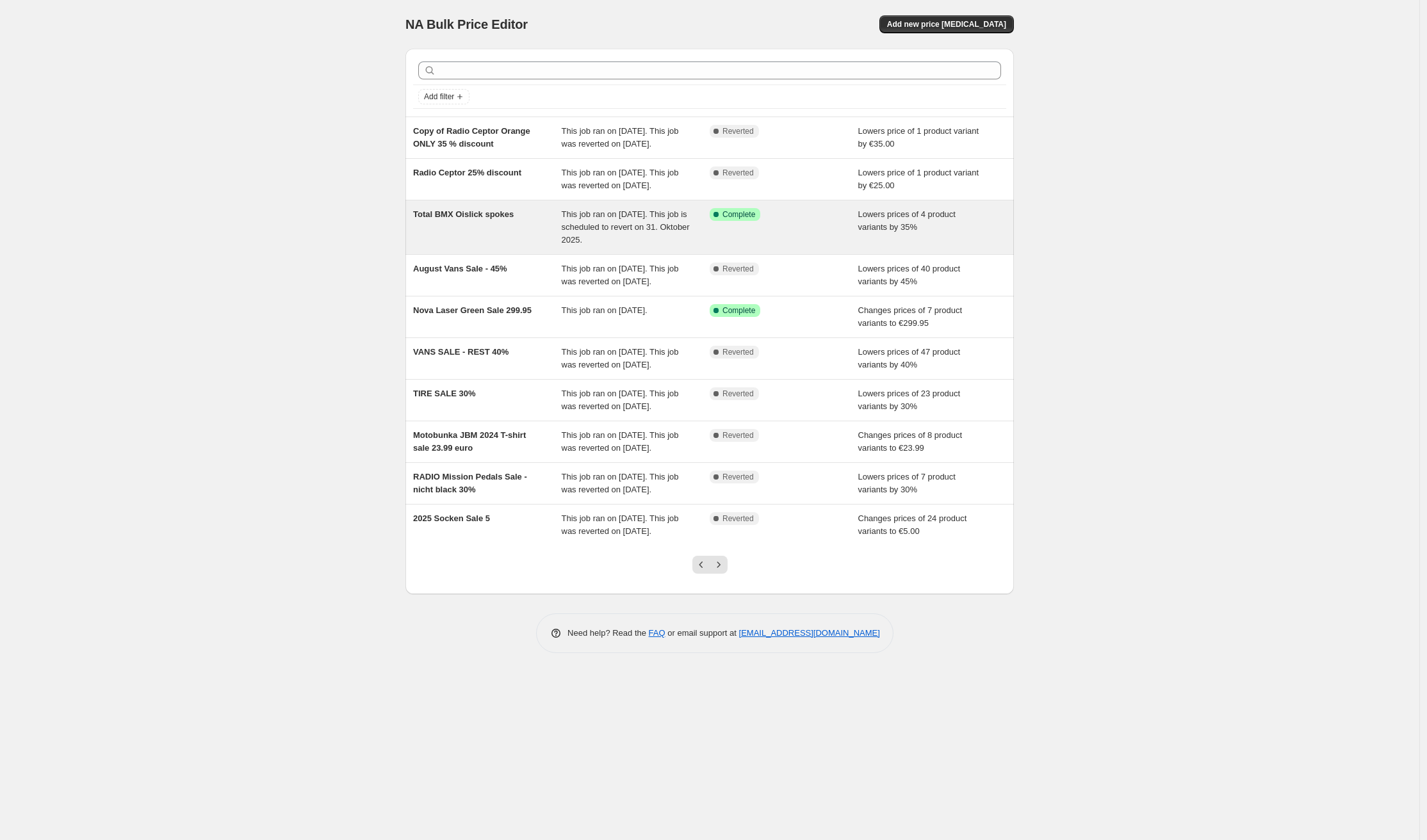
click at [431, 247] on div "Total BMX Oislick spokes" at bounding box center [487, 227] width 149 height 39
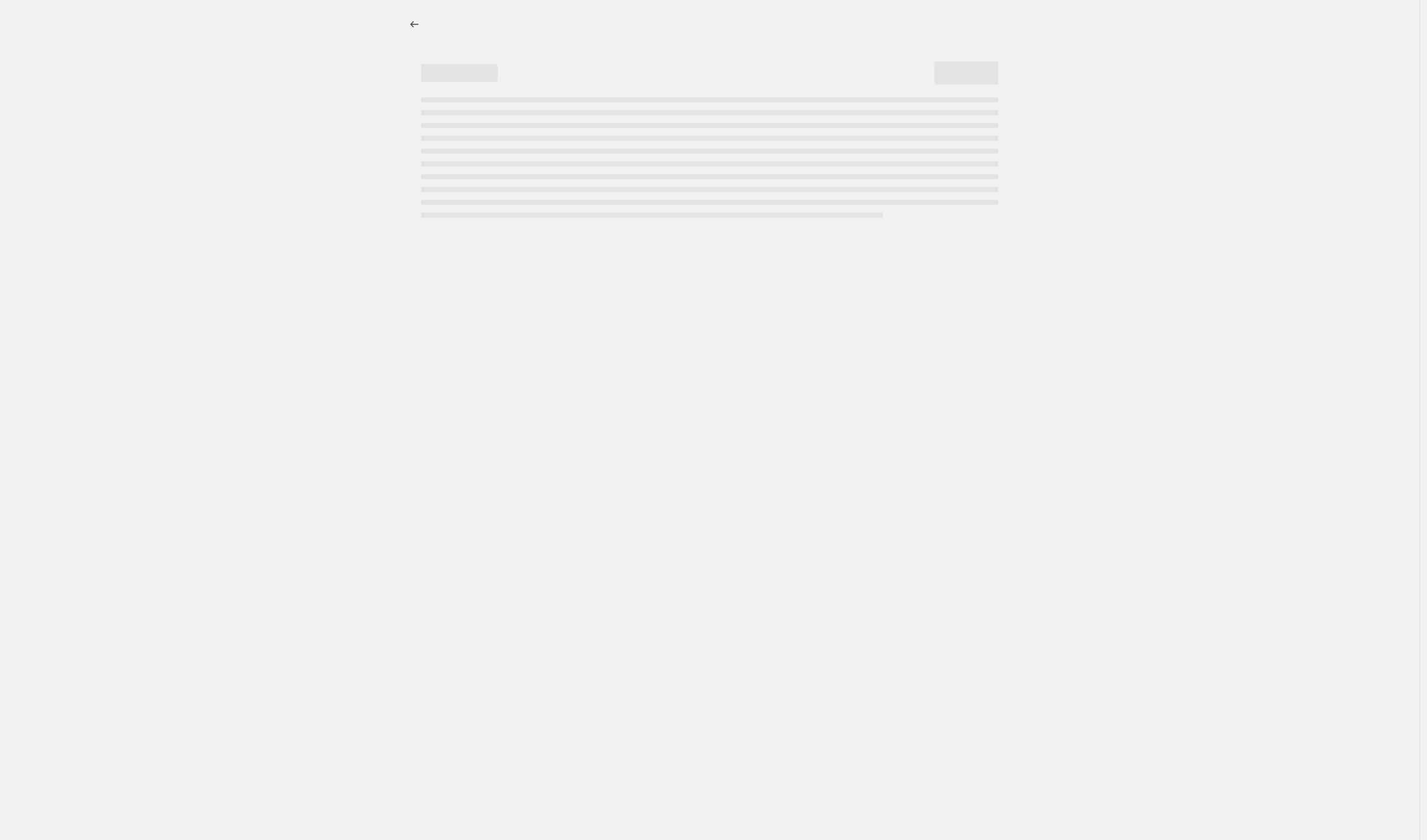
select select "percentage"
select select "no_change"
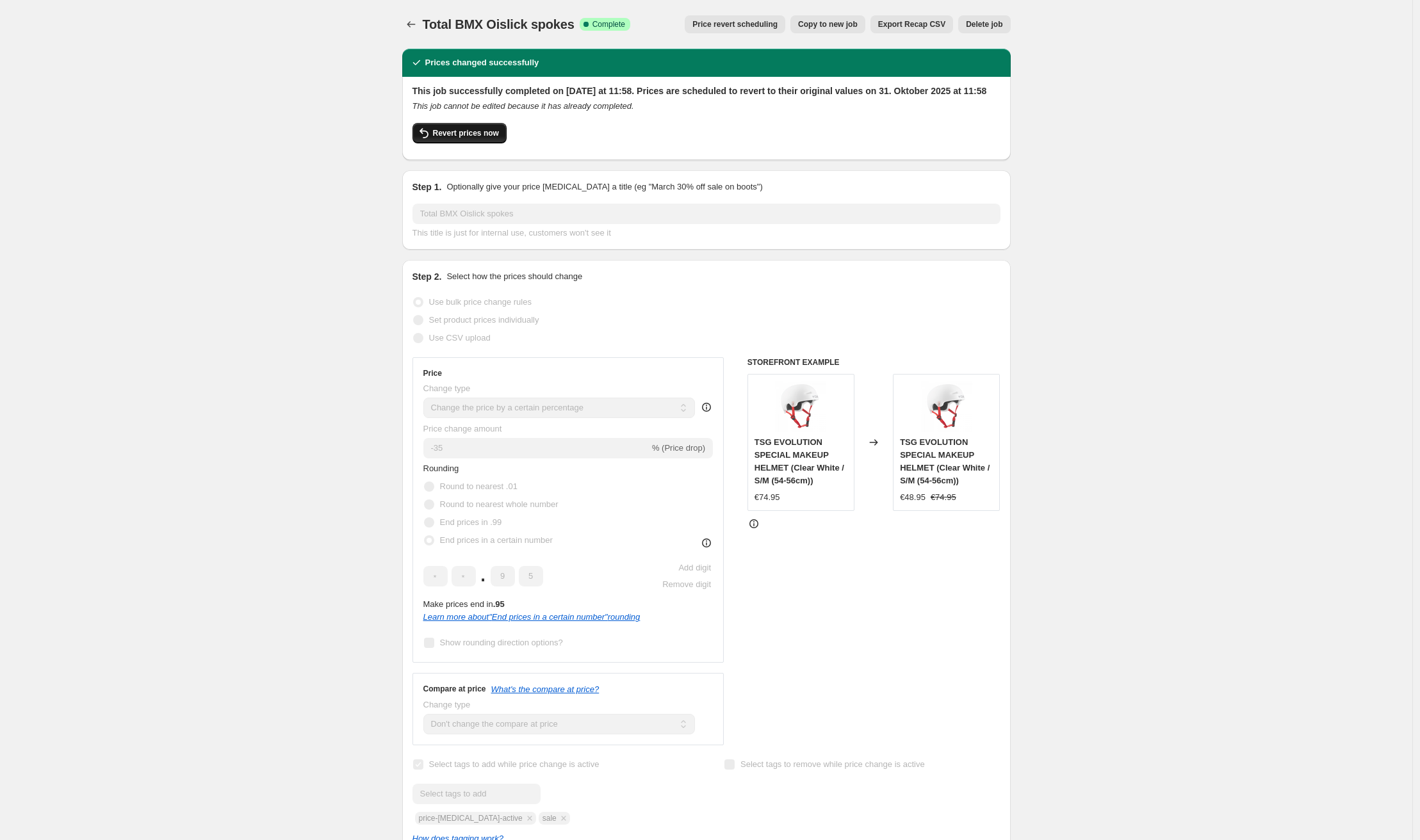
click at [478, 143] on button "Revert prices now" at bounding box center [459, 133] width 94 height 20
checkbox input "false"
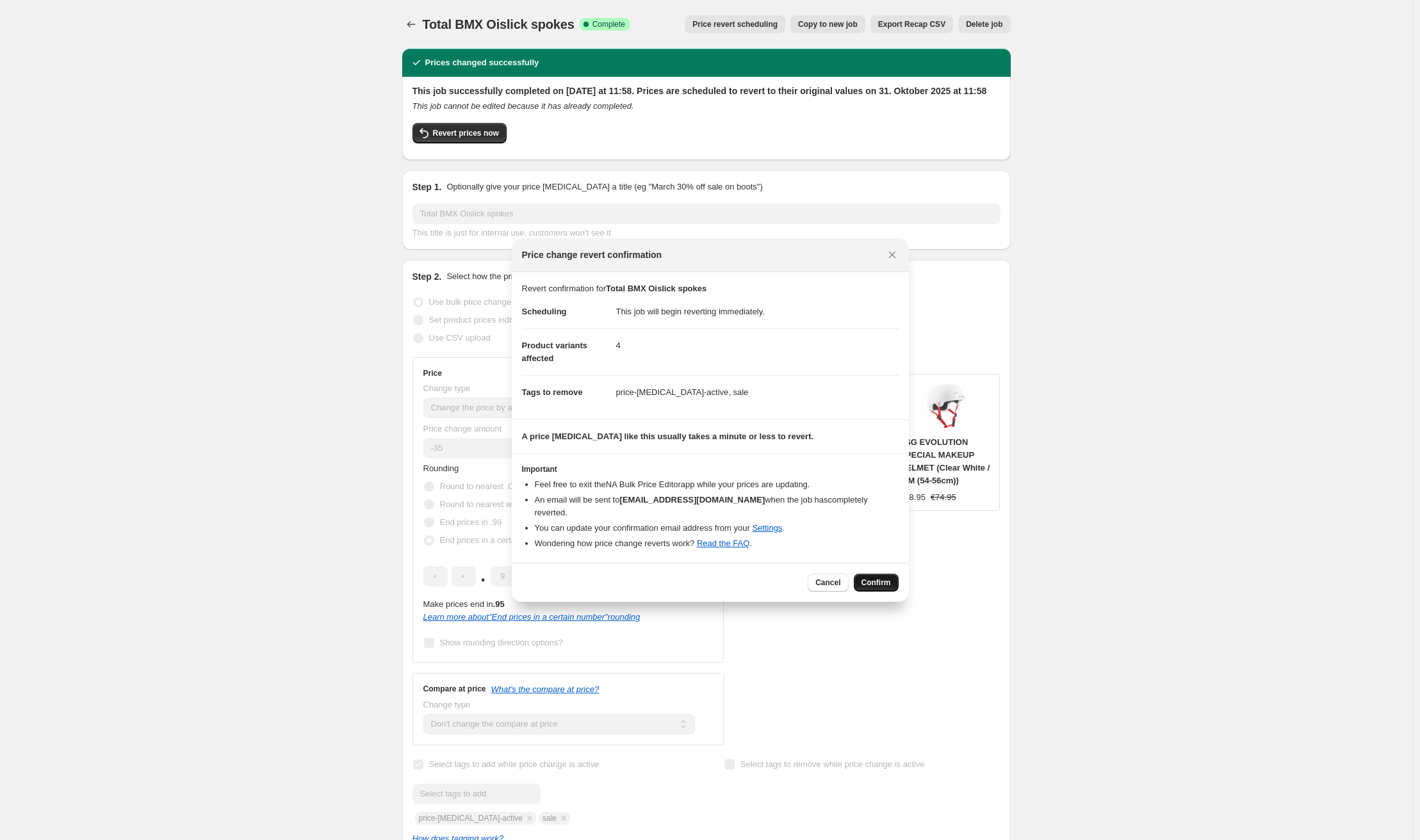
click at [869, 578] on span "Confirm" at bounding box center [876, 583] width 29 height 10
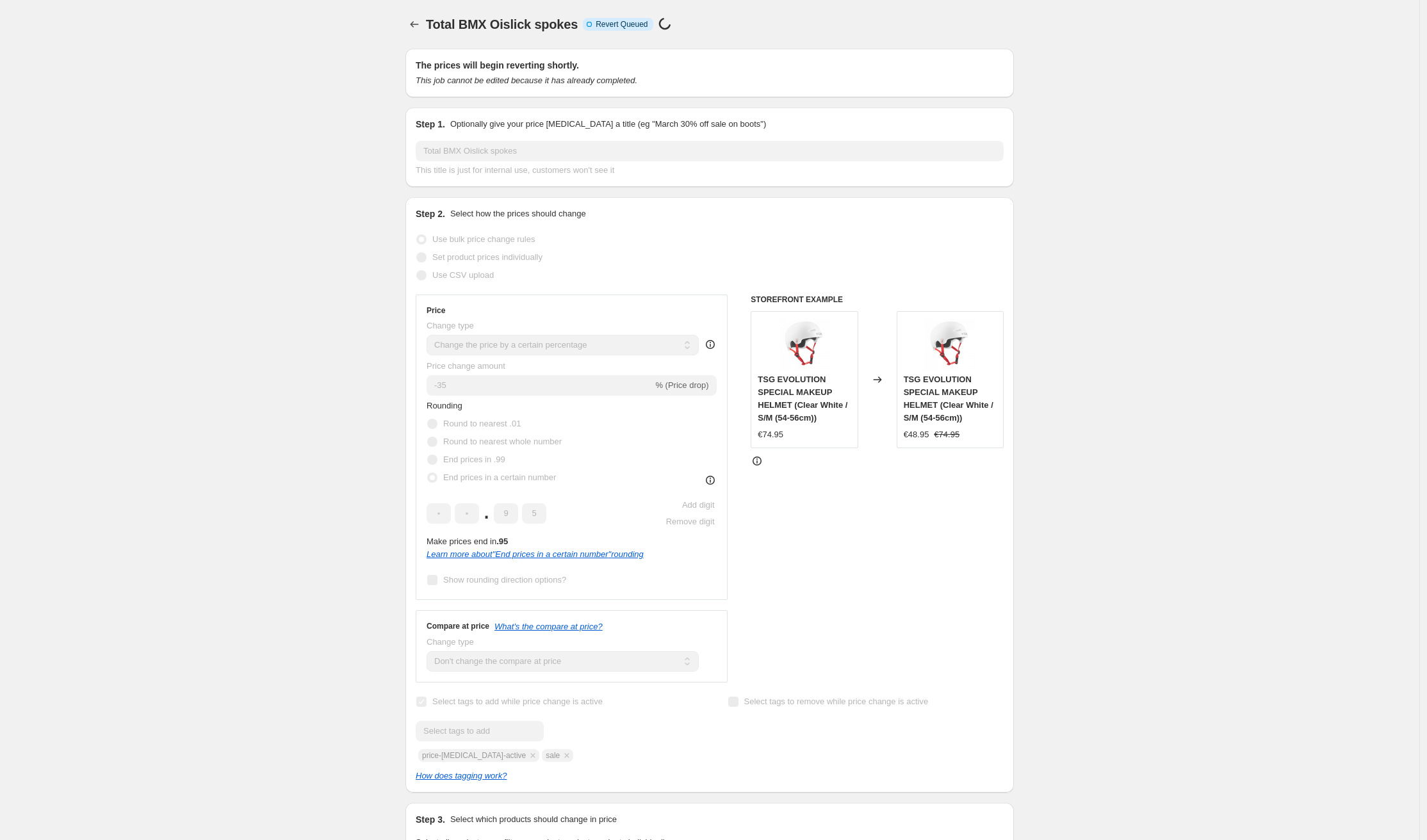
select select "percentage"
select select "no_change"
checkbox input "true"
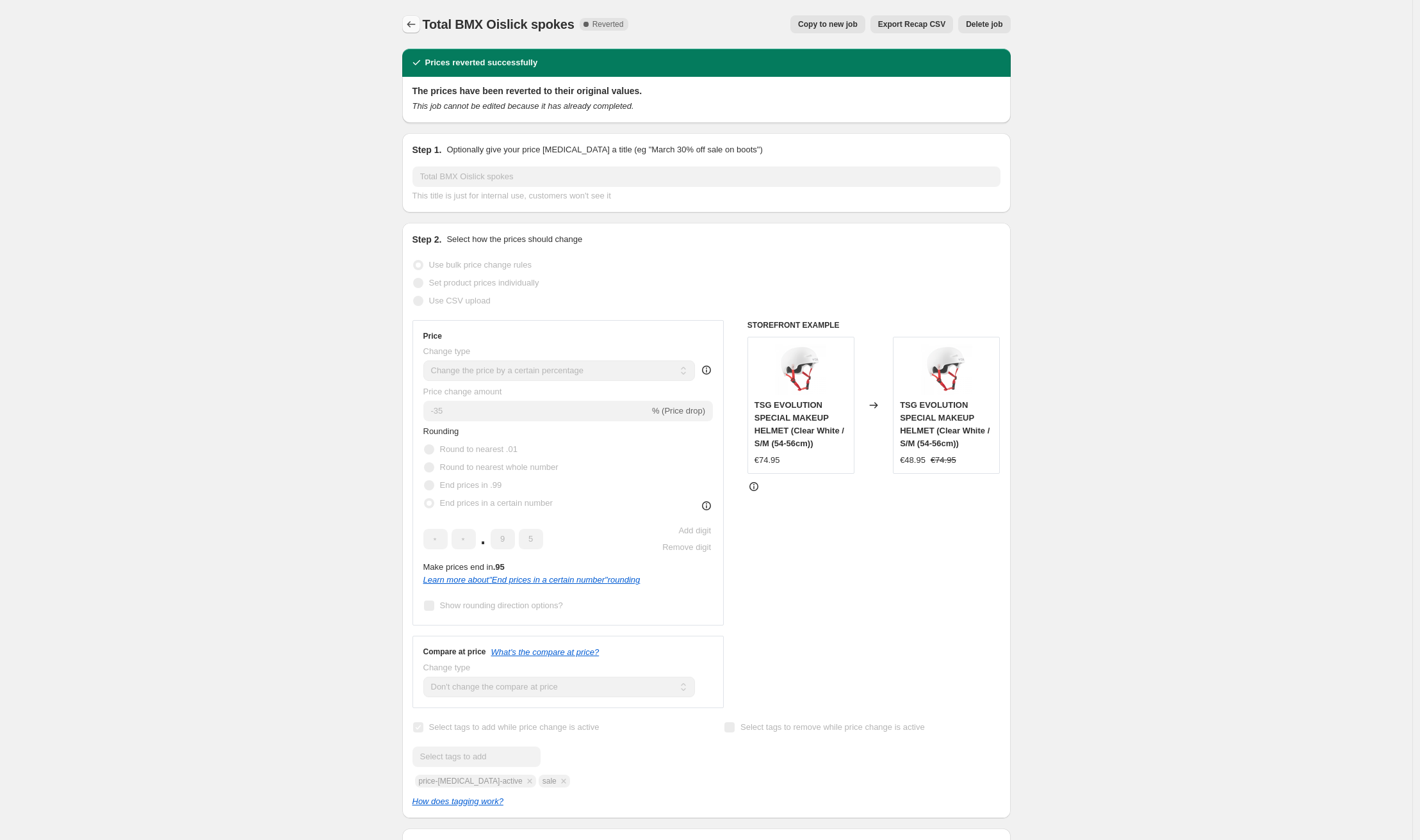
drag, startPoint x: 399, startPoint y: 33, endPoint x: 416, endPoint y: 27, distance: 18.0
click at [402, 30] on div "Total BMX Oislick spokes. This page is ready Total BMX Oislick spokes Complete …" at bounding box center [706, 723] width 639 height 1446
click at [416, 17] on button "Price change jobs" at bounding box center [411, 24] width 18 height 18
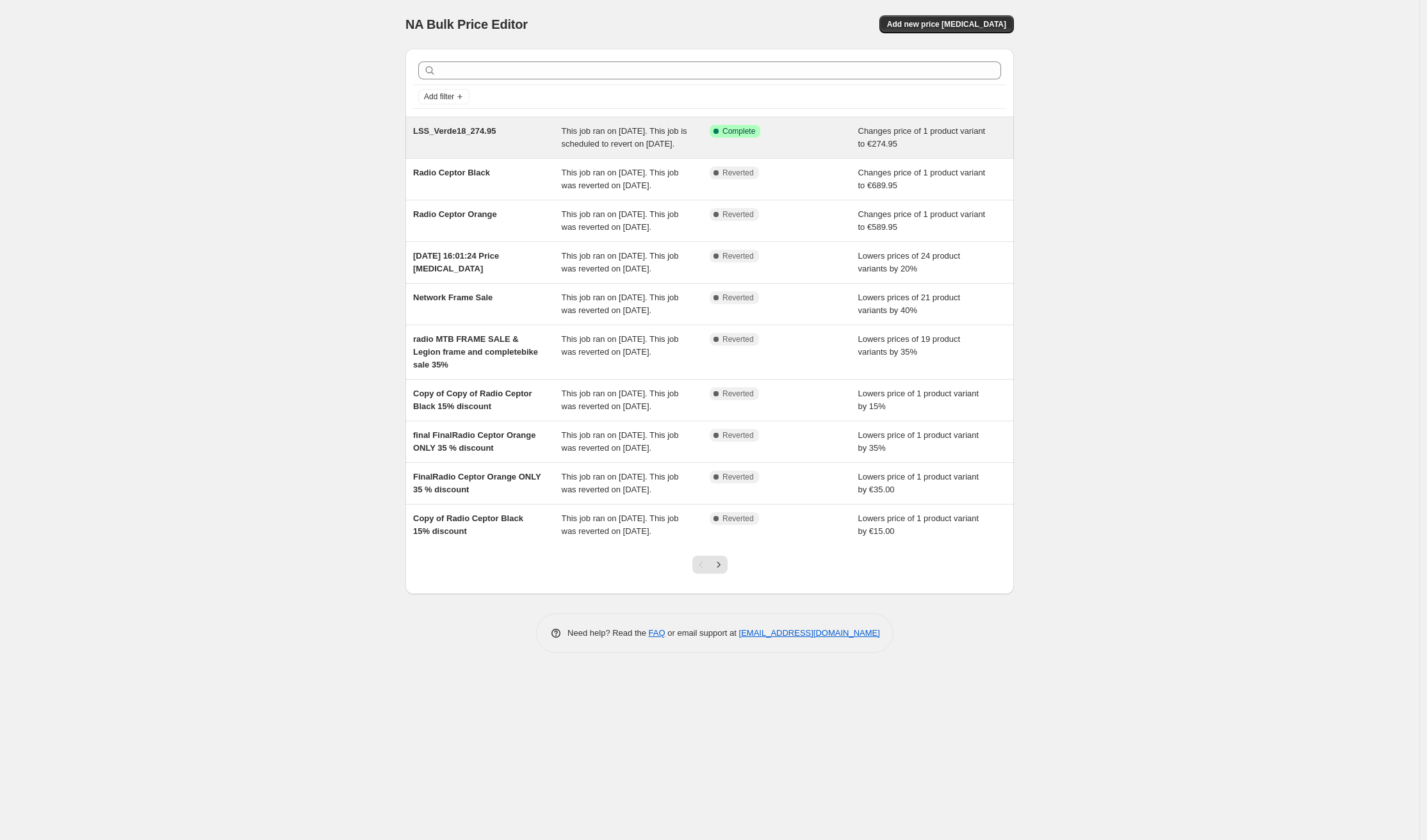
click at [472, 125] on div "LSS_Verde18_274.95" at bounding box center [487, 137] width 149 height 26
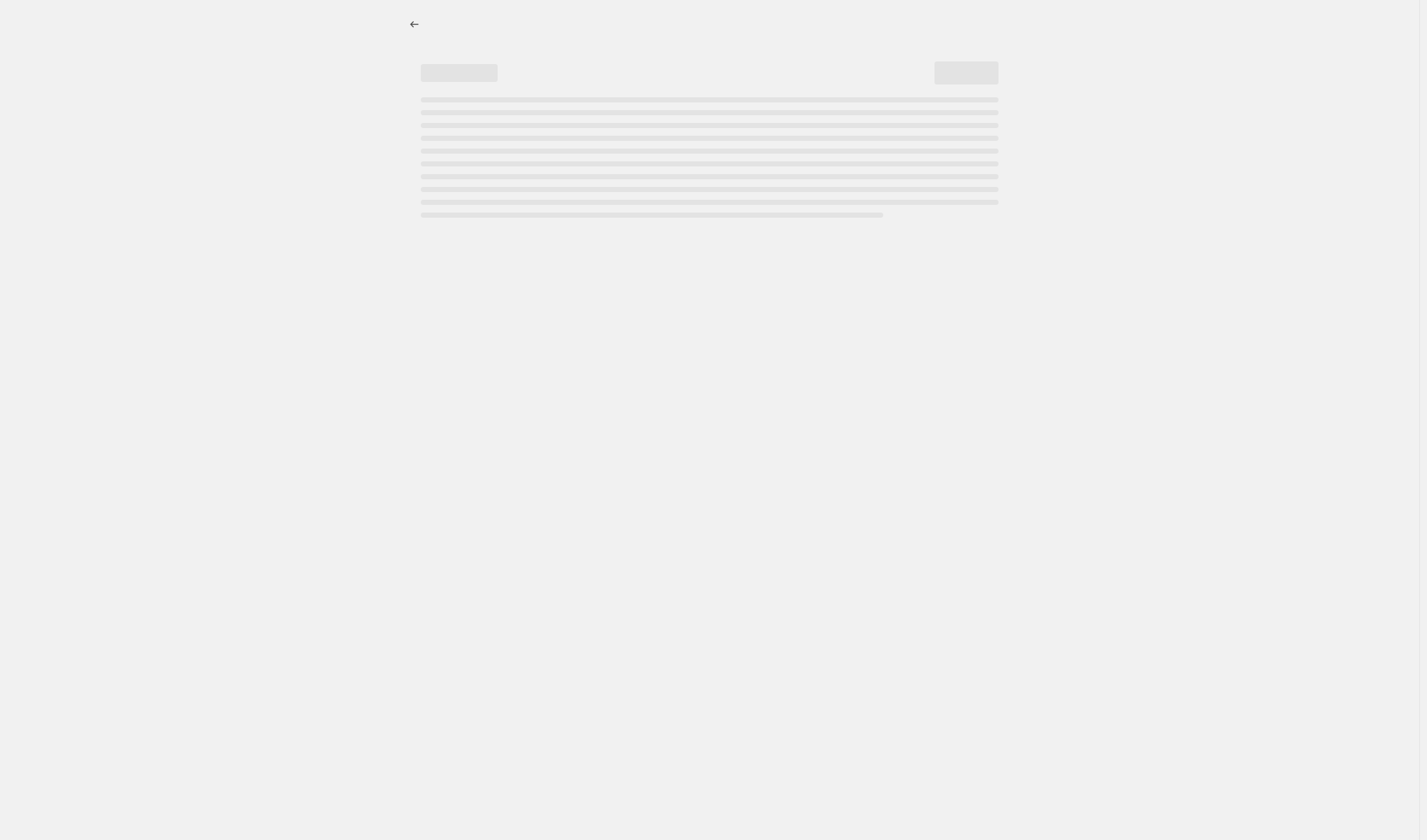
select select "no_change"
